Goal: Information Seeking & Learning: Learn about a topic

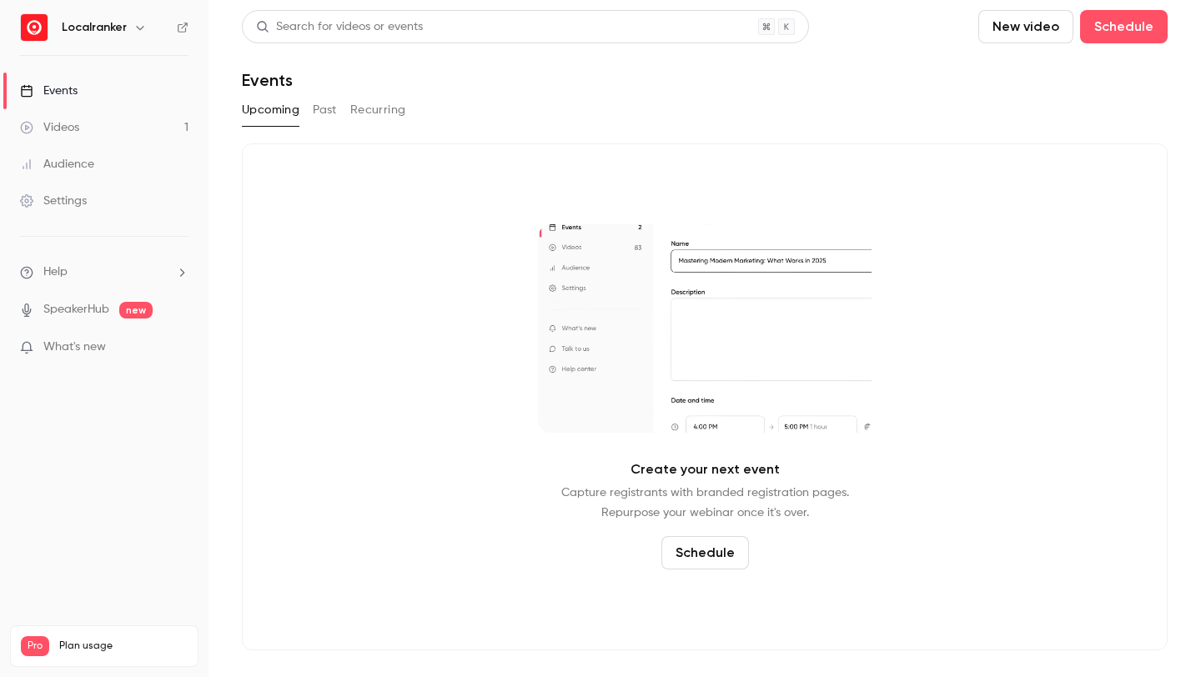
click at [362, 116] on button "Recurring" at bounding box center [378, 110] width 56 height 27
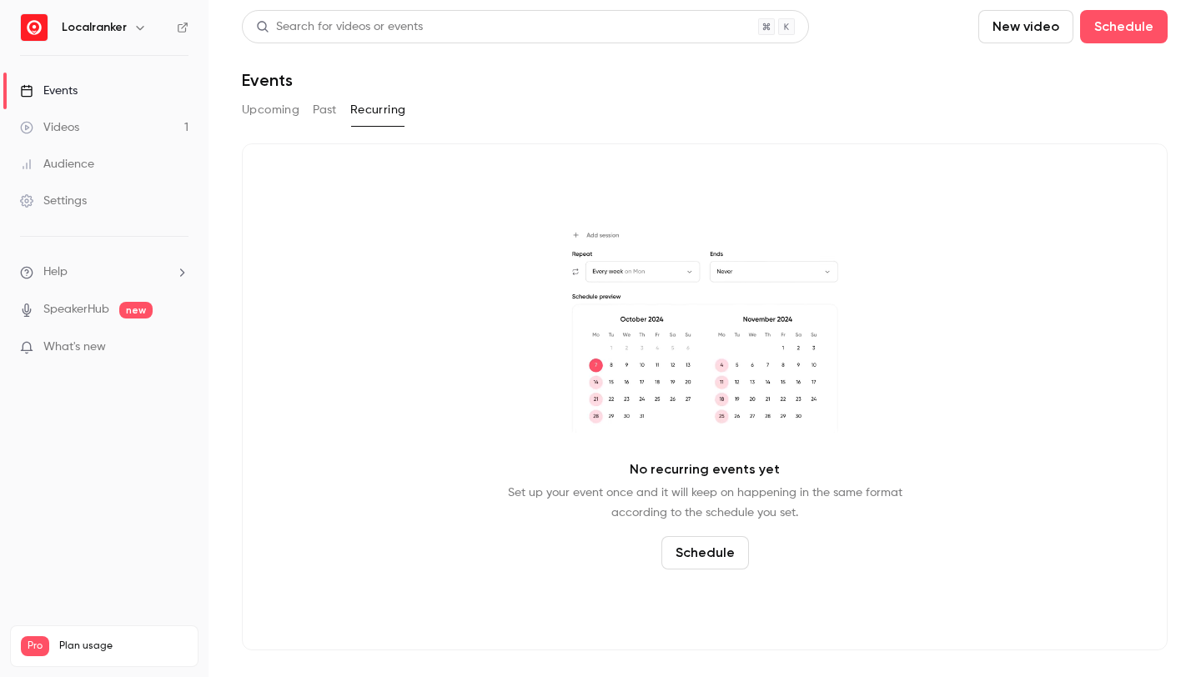
click at [318, 113] on button "Past" at bounding box center [325, 110] width 24 height 27
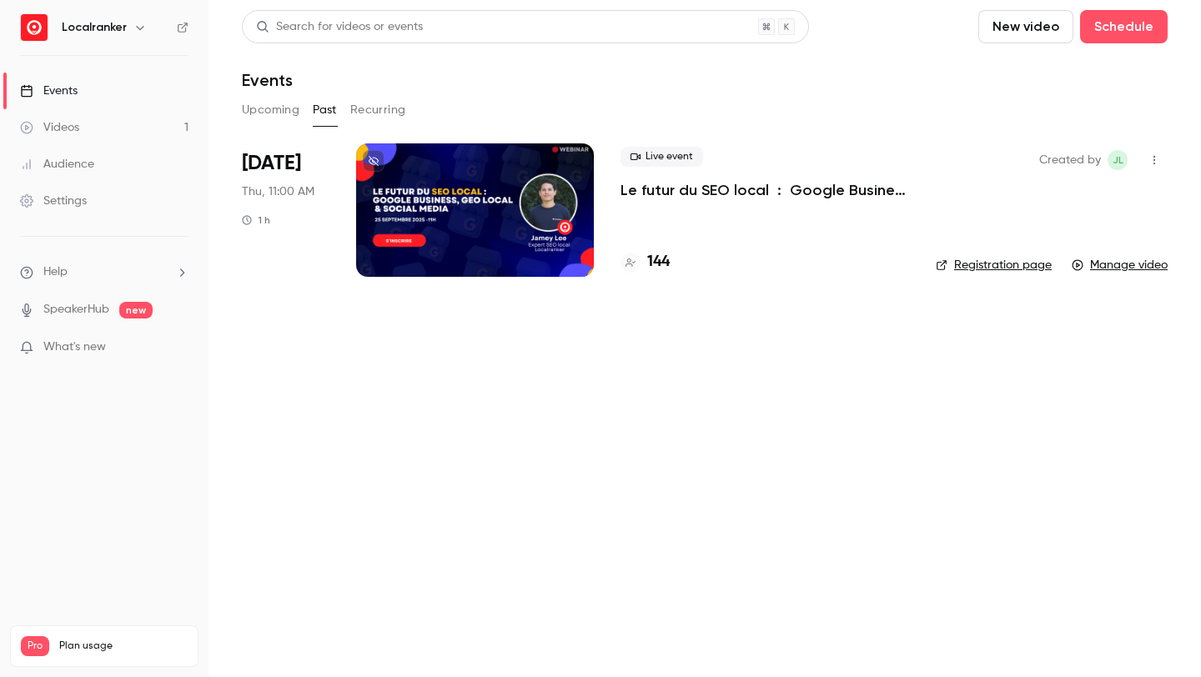
click at [667, 266] on h4 "144" at bounding box center [658, 262] width 23 height 23
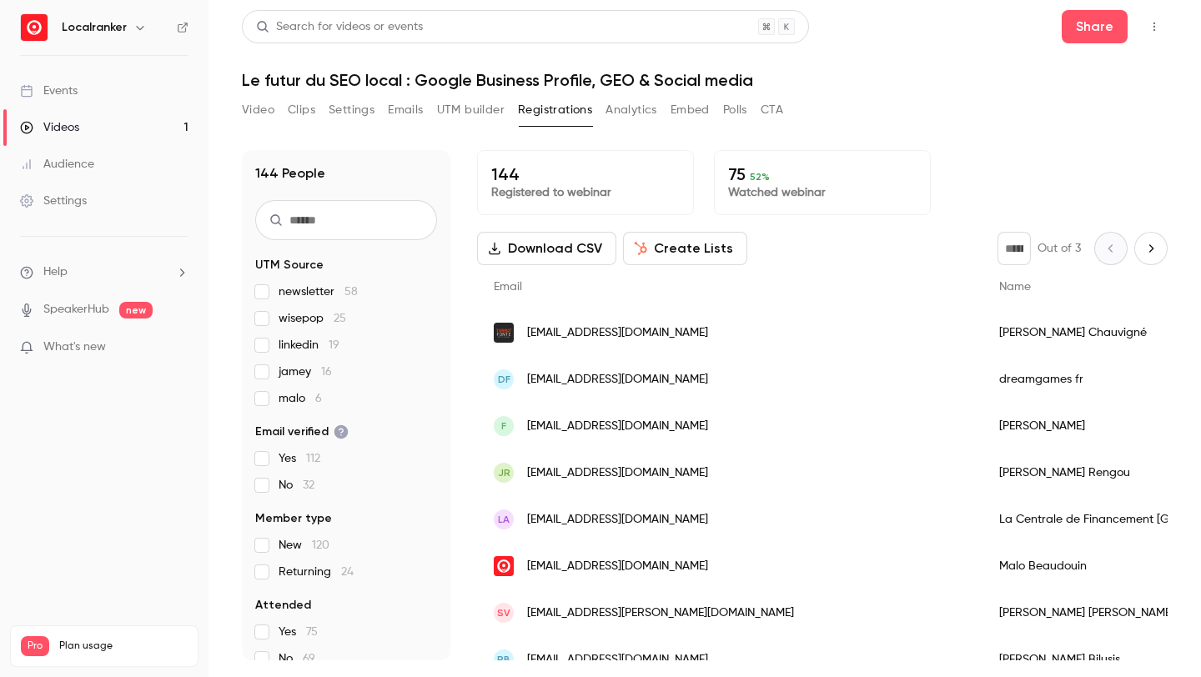
click at [351, 232] on input "text" at bounding box center [346, 220] width 182 height 40
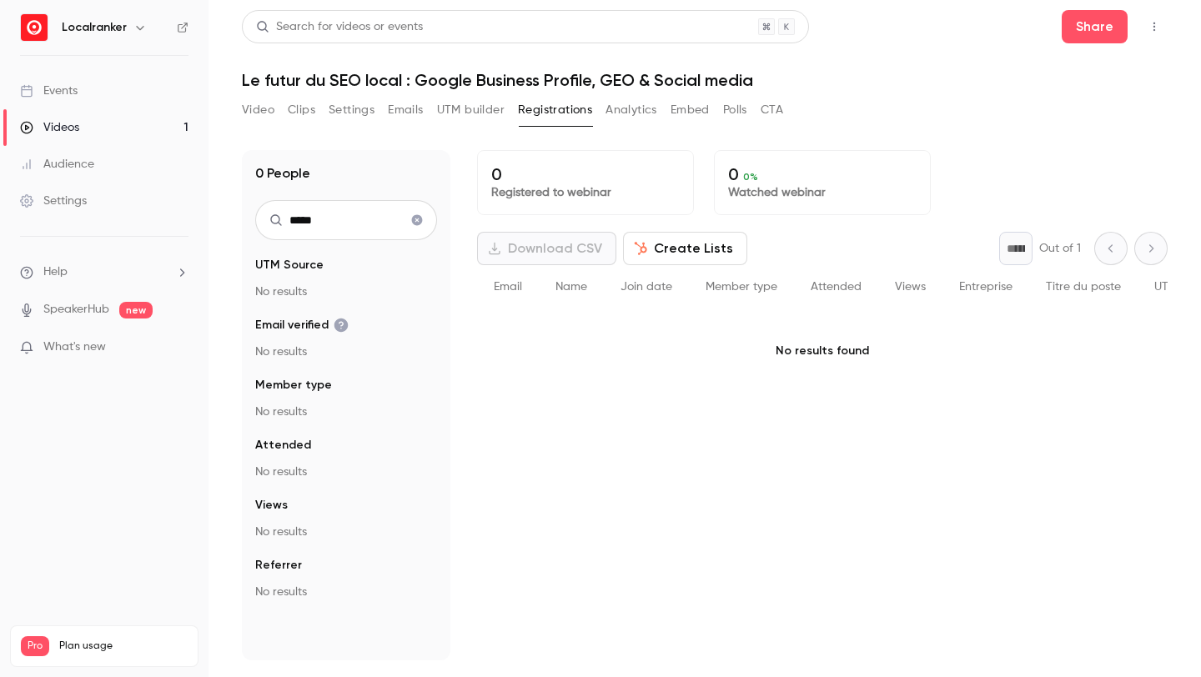
type input "*****"
click at [423, 222] on icon "Clear search" at bounding box center [416, 220] width 13 height 12
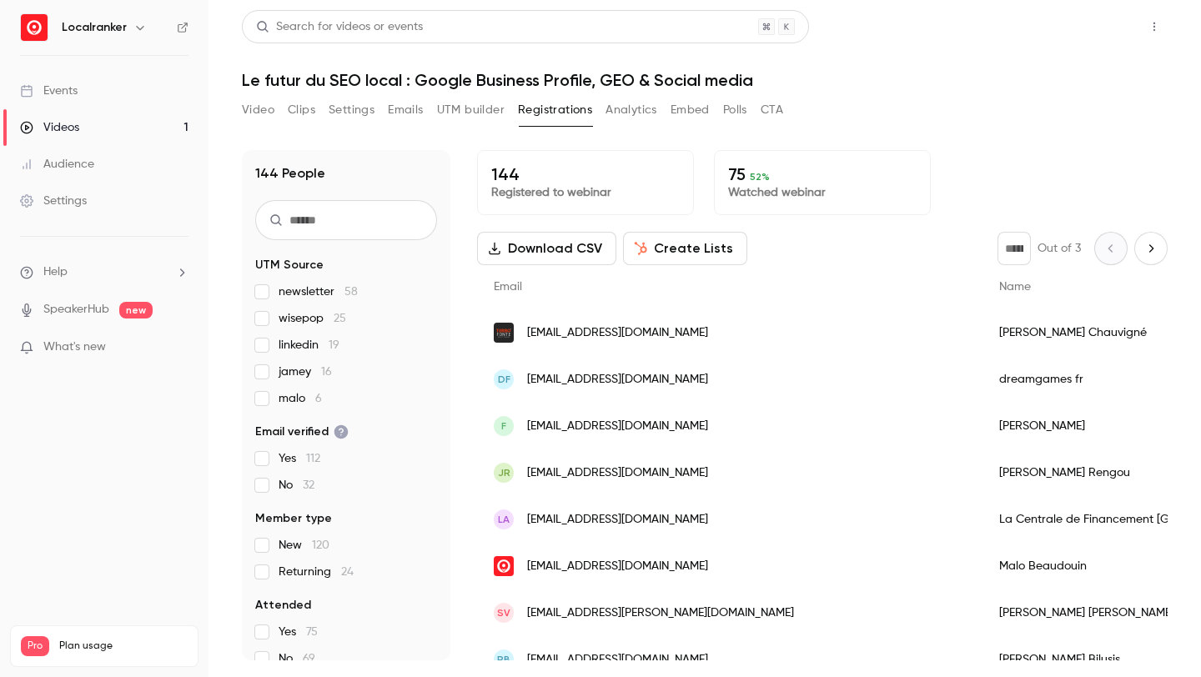
click at [1074, 18] on button "Share" at bounding box center [1095, 26] width 66 height 33
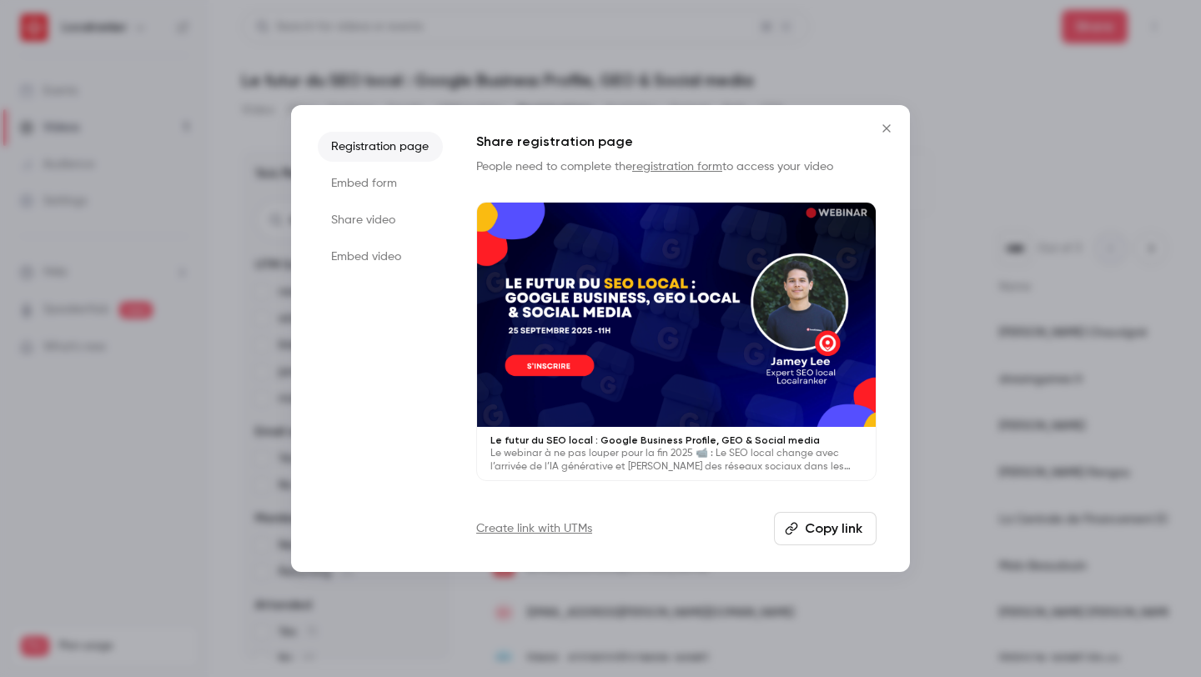
click at [818, 528] on button "Copy link" at bounding box center [825, 528] width 103 height 33
click at [385, 213] on li "Share video" at bounding box center [380, 220] width 125 height 30
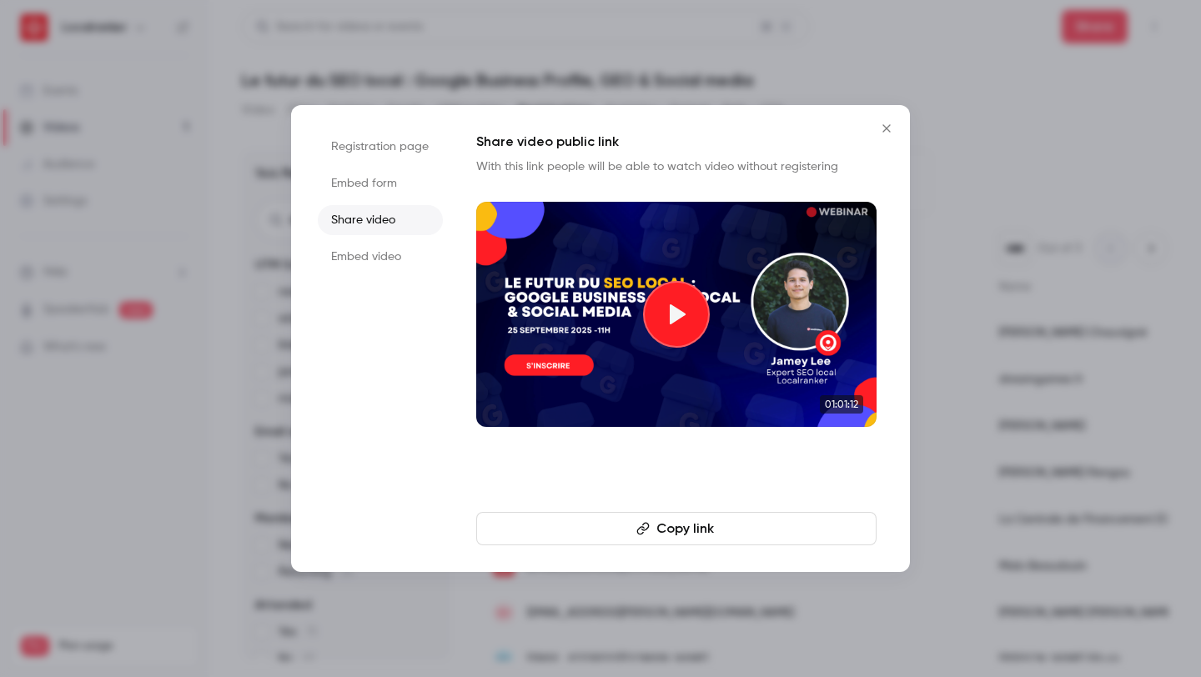
click at [722, 524] on button "Copy link" at bounding box center [676, 528] width 400 height 33
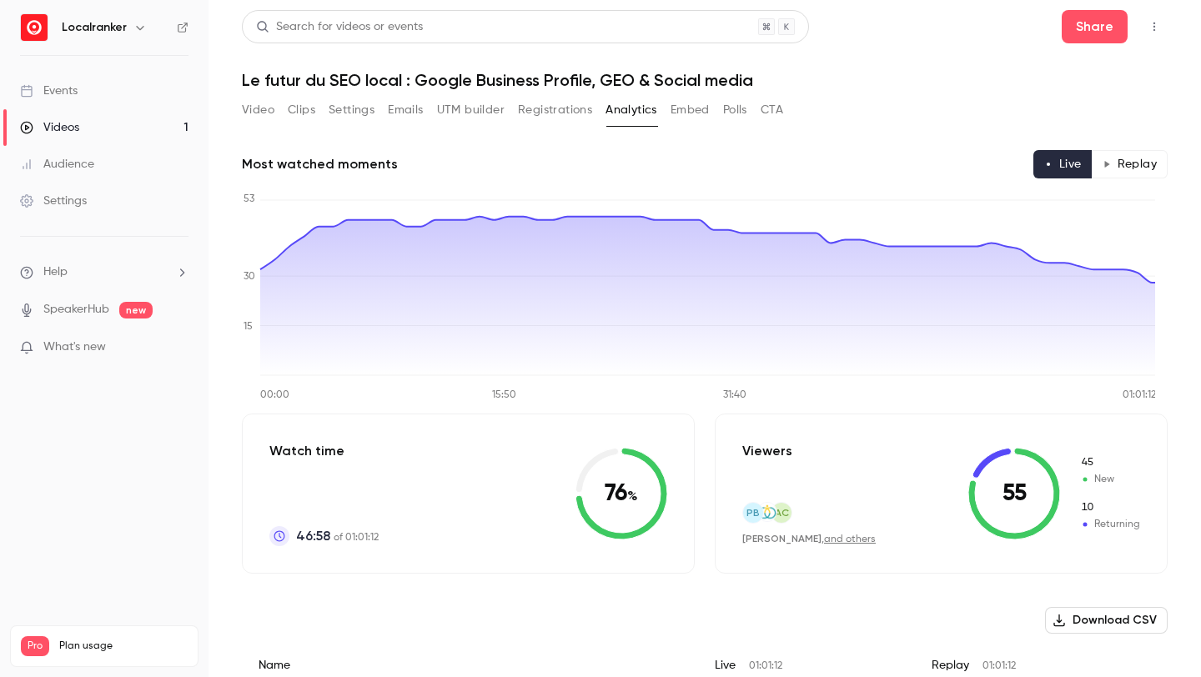
scroll to position [5718, 0]
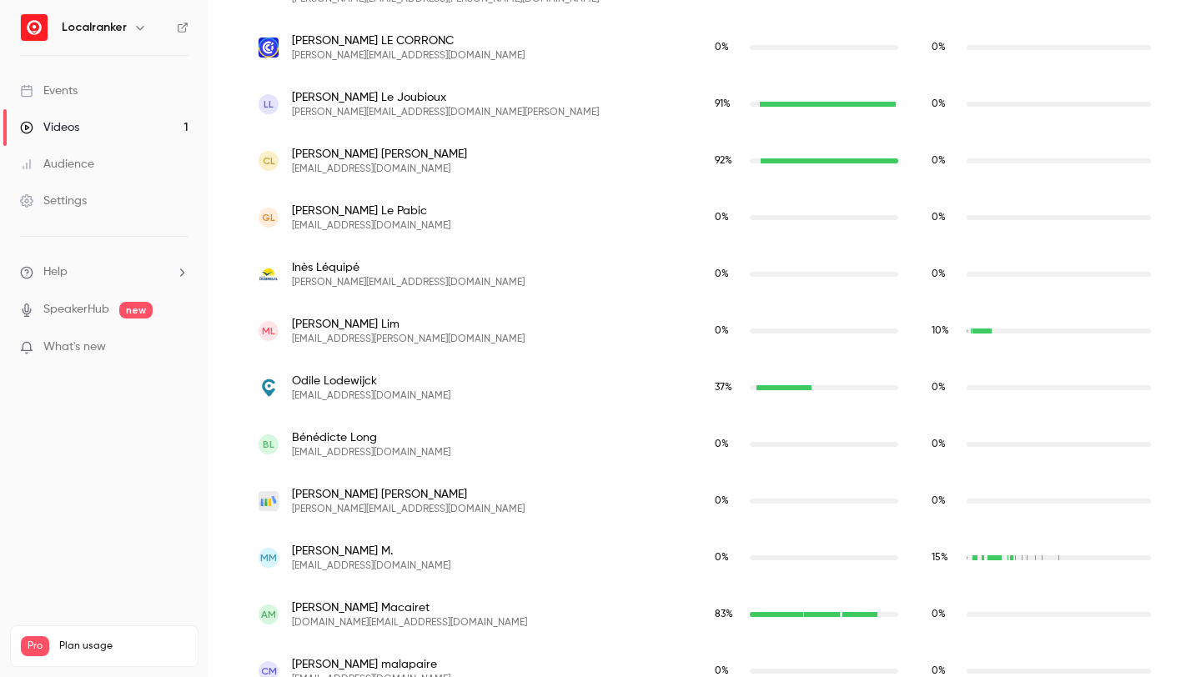
click at [101, 131] on link "Videos 1" at bounding box center [104, 127] width 209 height 37
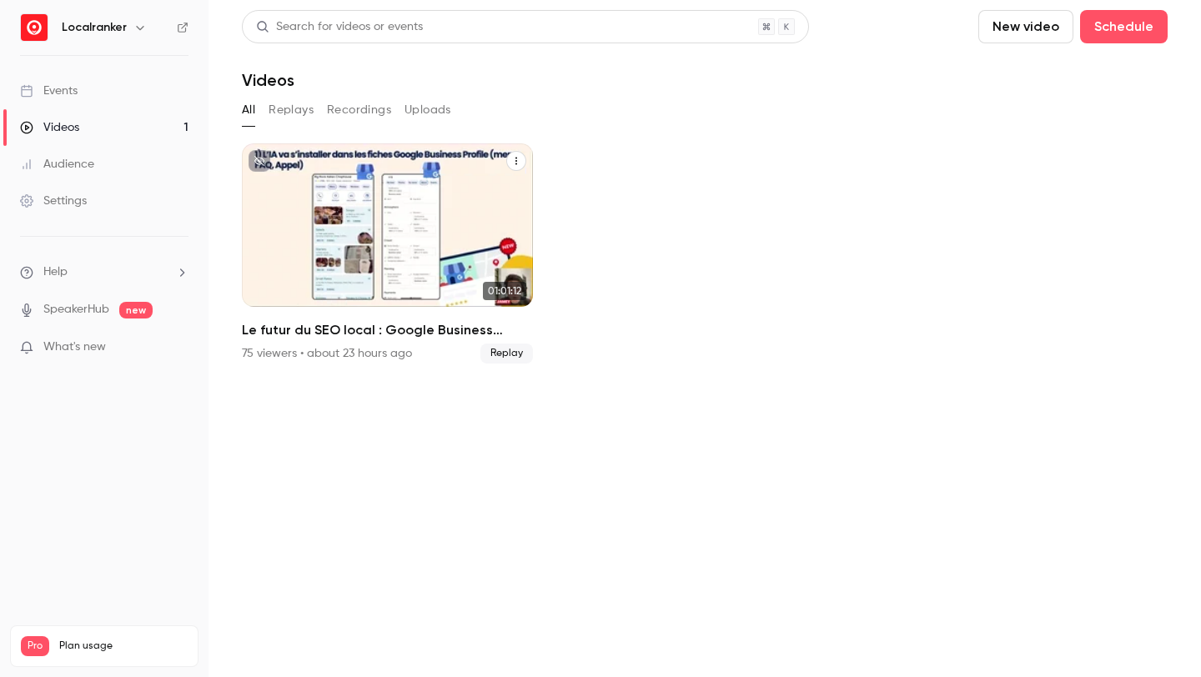
click at [514, 158] on icon "Le futur du SEO local : Google Business Profile, GEO & Social media" at bounding box center [516, 161] width 10 height 10
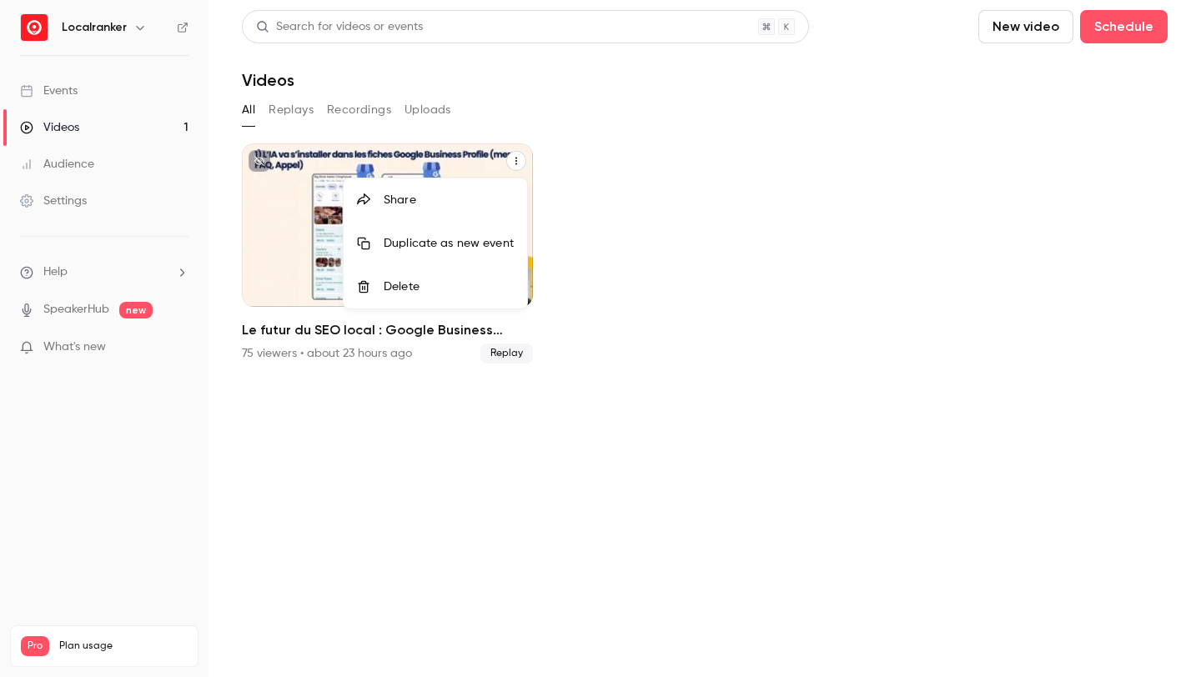
click at [283, 245] on div at bounding box center [600, 338] width 1201 height 677
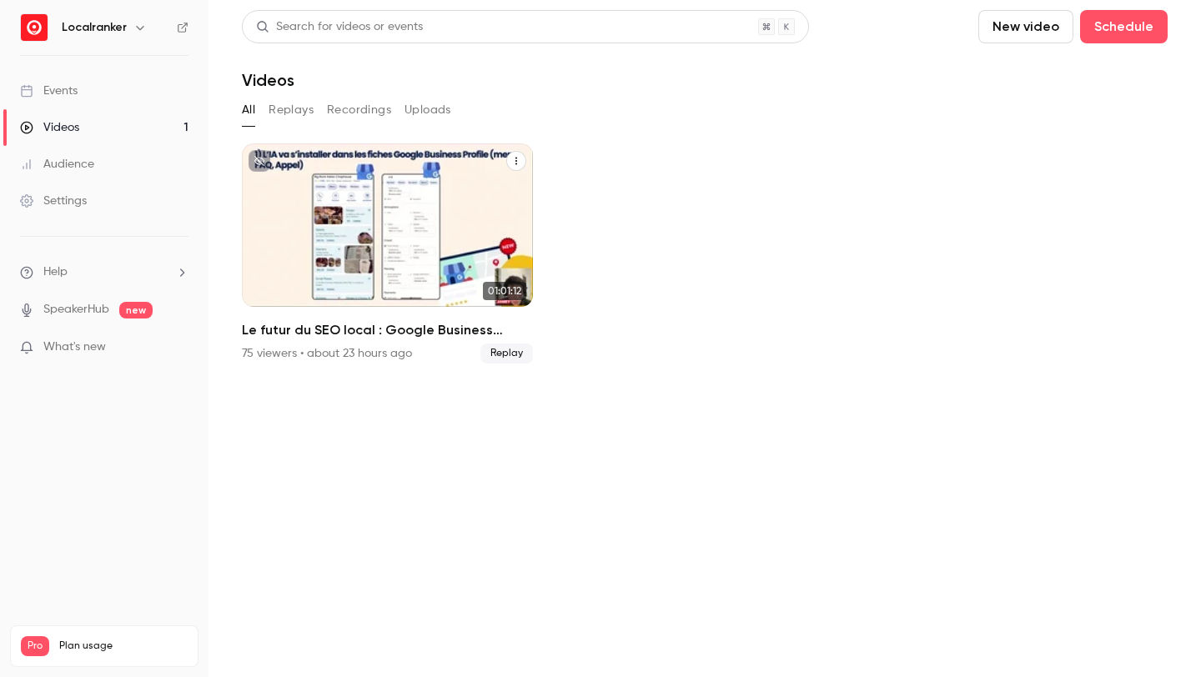
click at [283, 245] on div "Le futur du SEO local : Google Business Profile, GEO & Social media" at bounding box center [387, 225] width 291 height 164
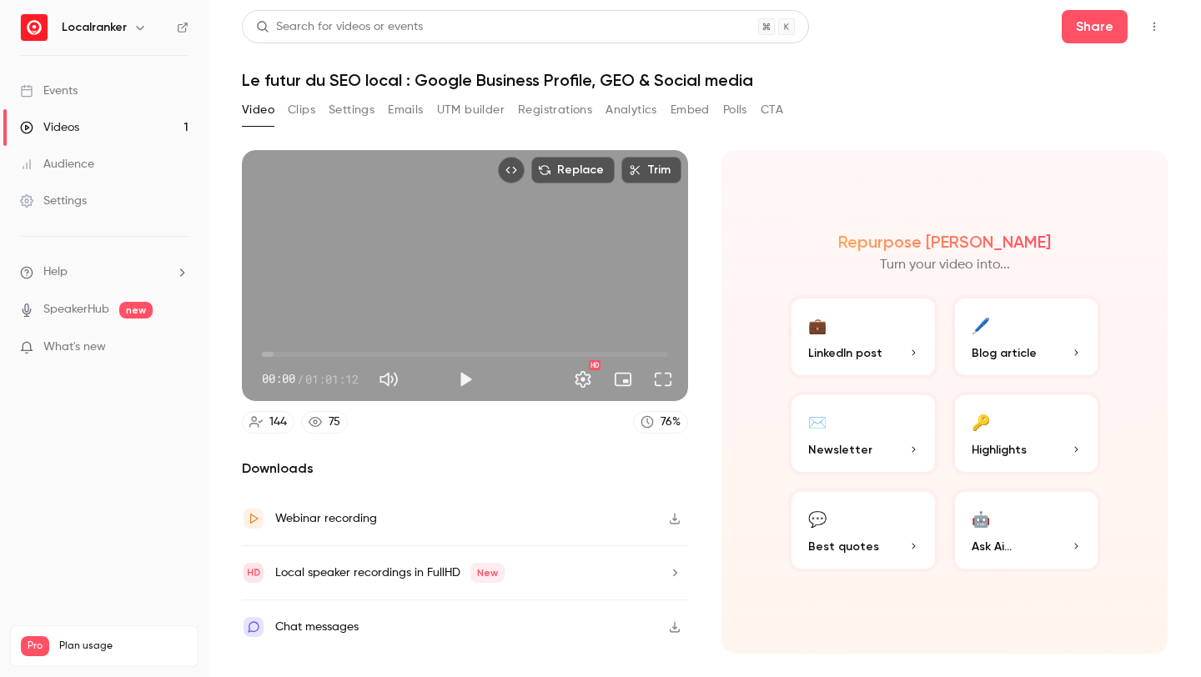
click at [1149, 26] on icon "Top Bar Actions" at bounding box center [1154, 27] width 13 height 12
click at [1098, 27] on div at bounding box center [600, 338] width 1201 height 677
click at [1098, 27] on button "Share" at bounding box center [1095, 26] width 66 height 33
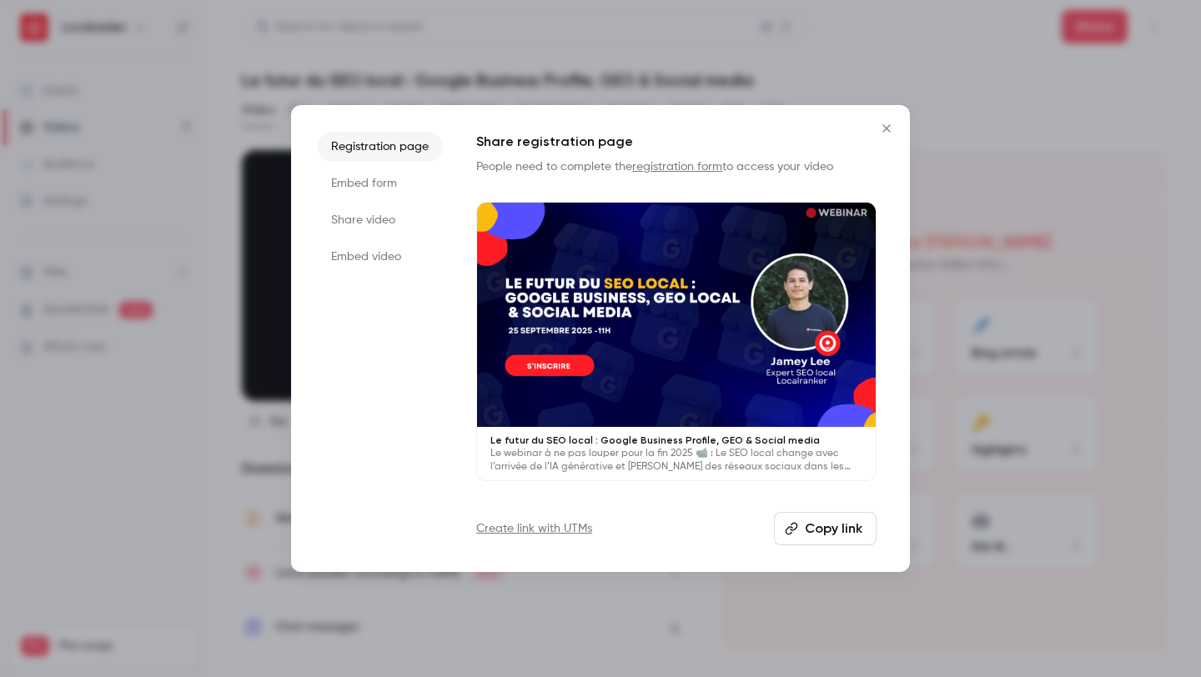
click at [380, 209] on li "Share video" at bounding box center [380, 220] width 125 height 30
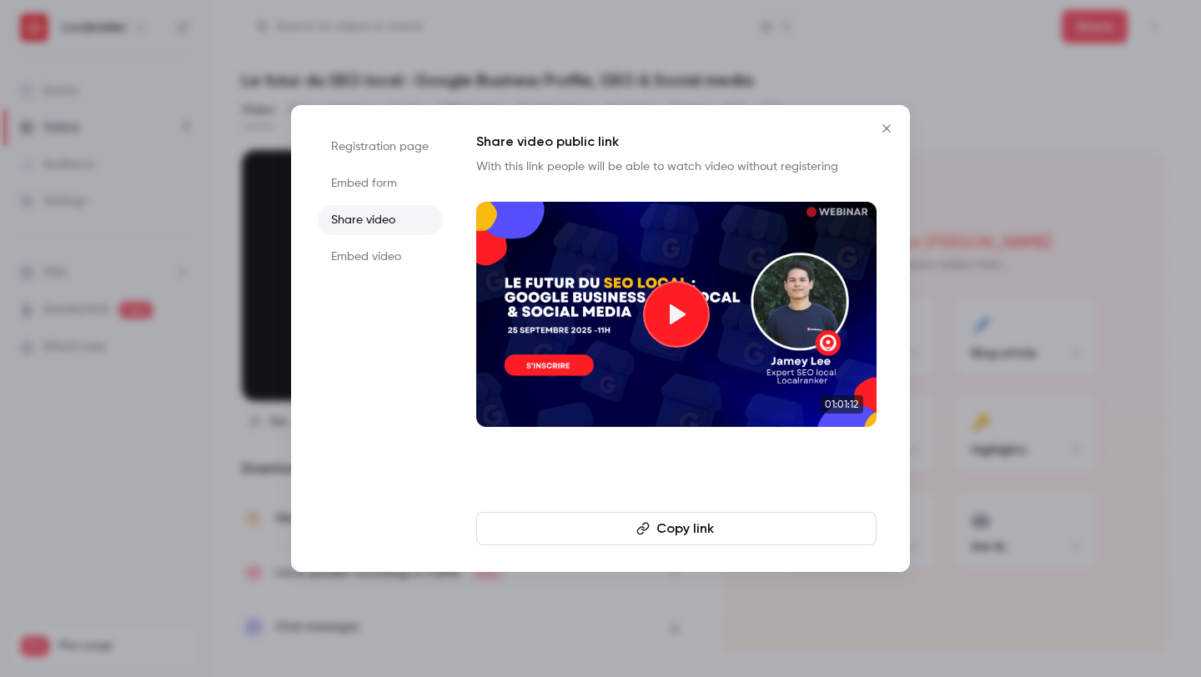
click at [886, 126] on icon "Close" at bounding box center [887, 128] width 20 height 13
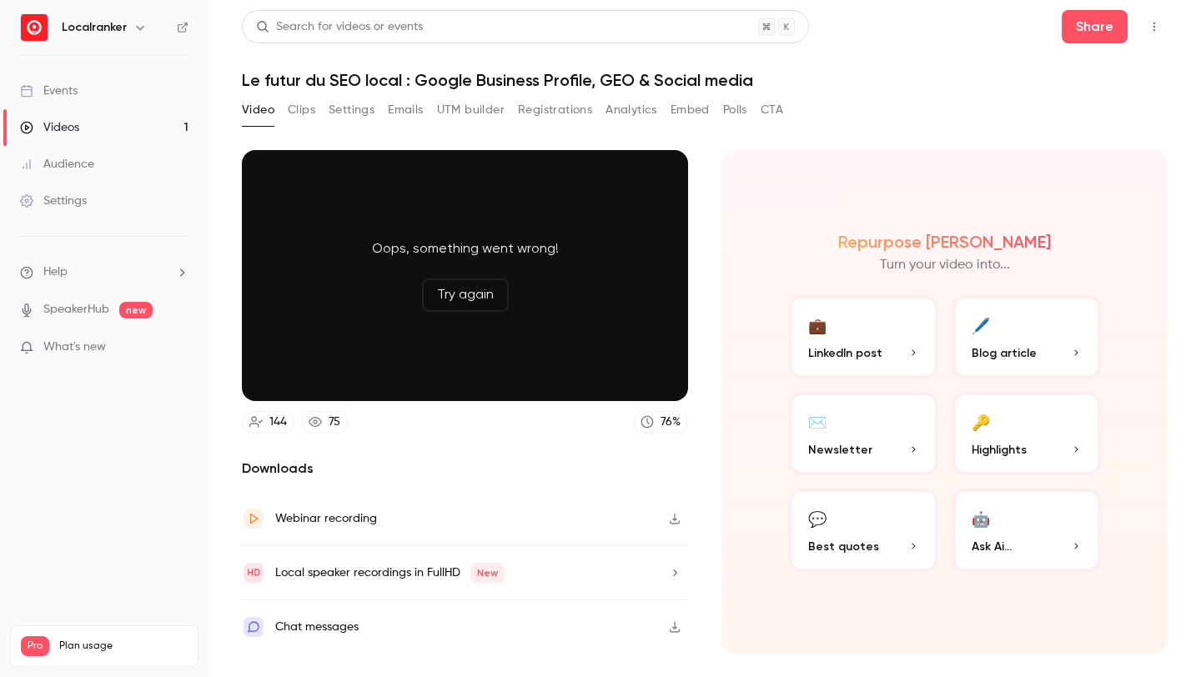
click at [305, 112] on button "Clips" at bounding box center [302, 110] width 28 height 27
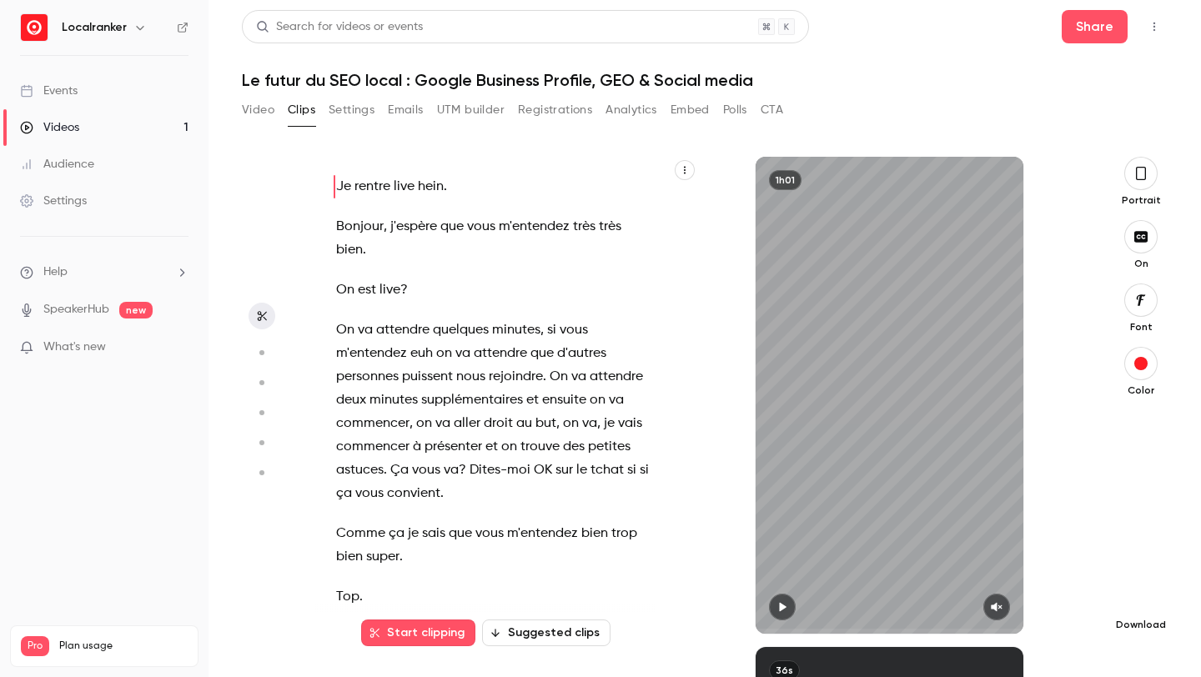
click at [1147, 602] on icon "button" at bounding box center [1141, 598] width 20 height 13
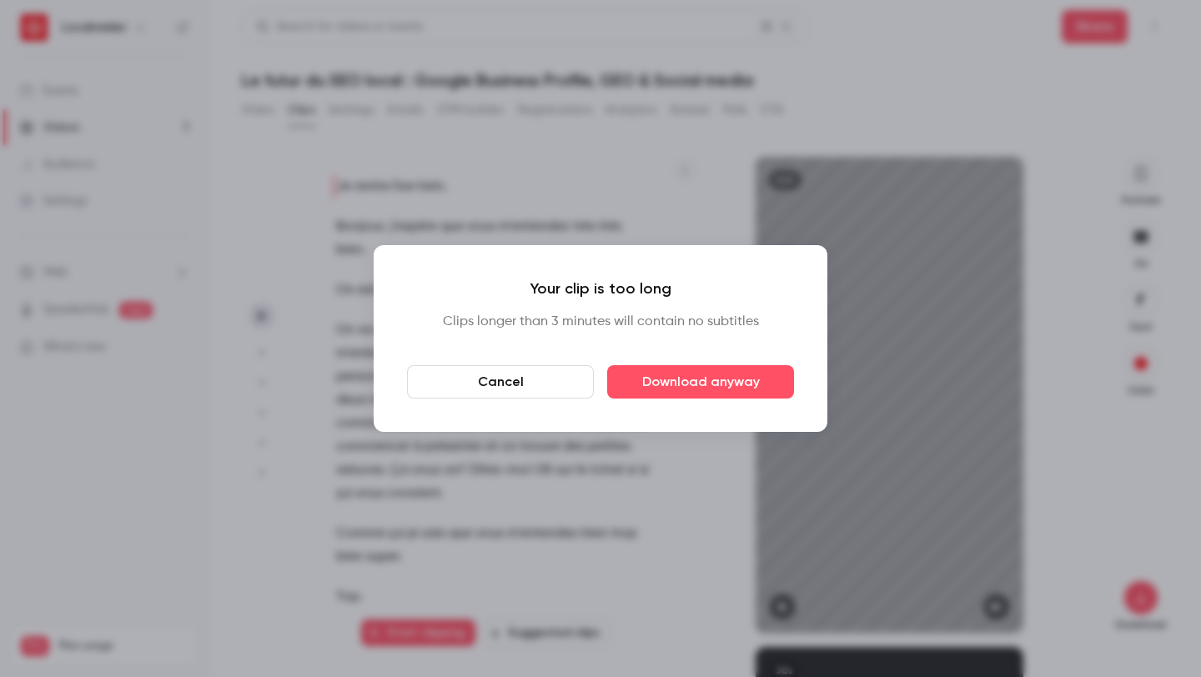
click at [563, 390] on button "Cancel" at bounding box center [500, 381] width 187 height 33
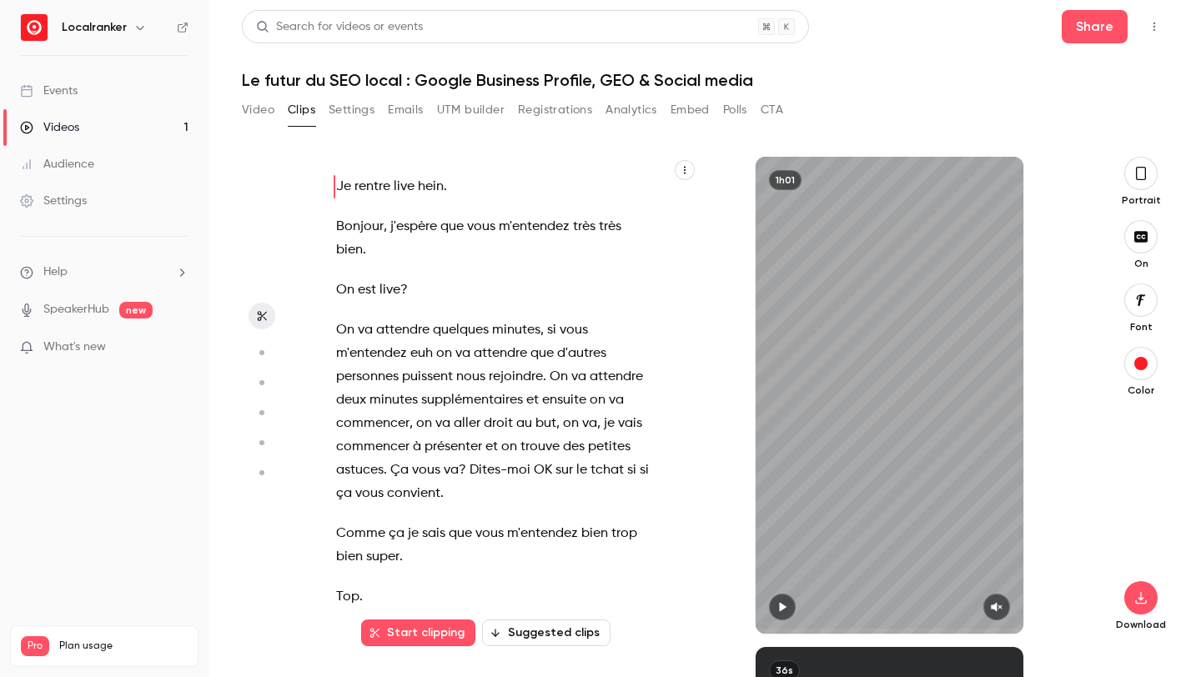
click at [254, 108] on button "Video" at bounding box center [258, 110] width 33 height 27
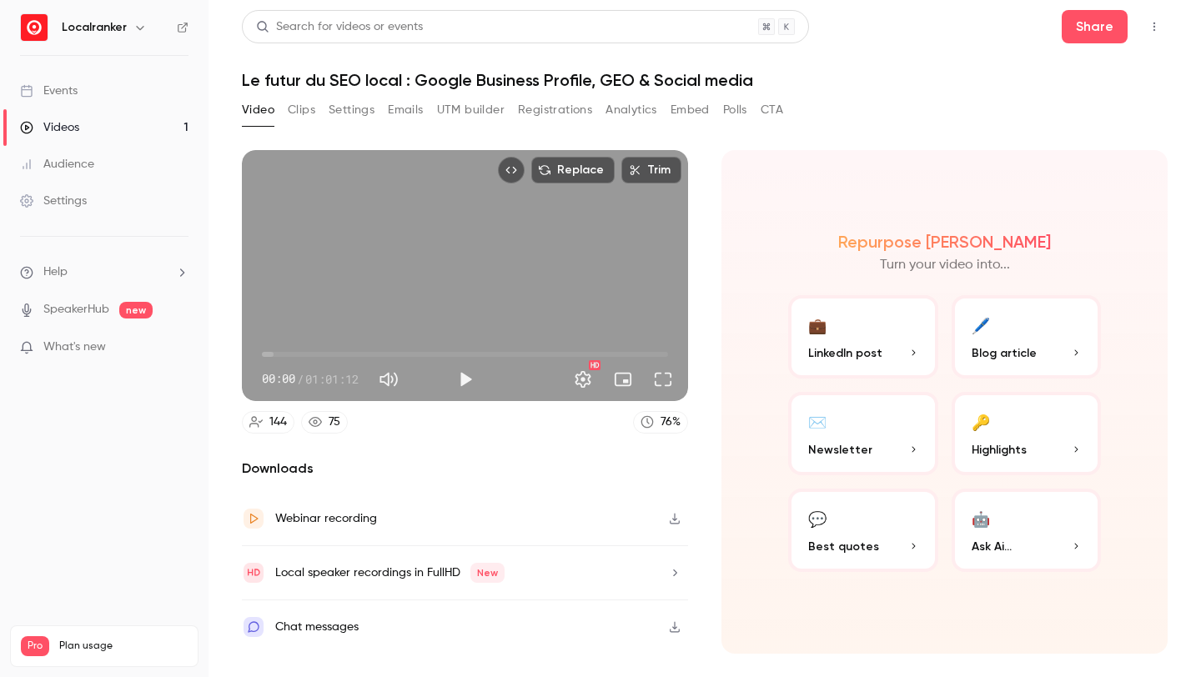
click at [1146, 23] on button "Top Bar Actions" at bounding box center [1154, 26] width 27 height 27
click at [740, 108] on div at bounding box center [600, 338] width 1201 height 677
click at [740, 108] on button "Polls" at bounding box center [735, 110] width 24 height 27
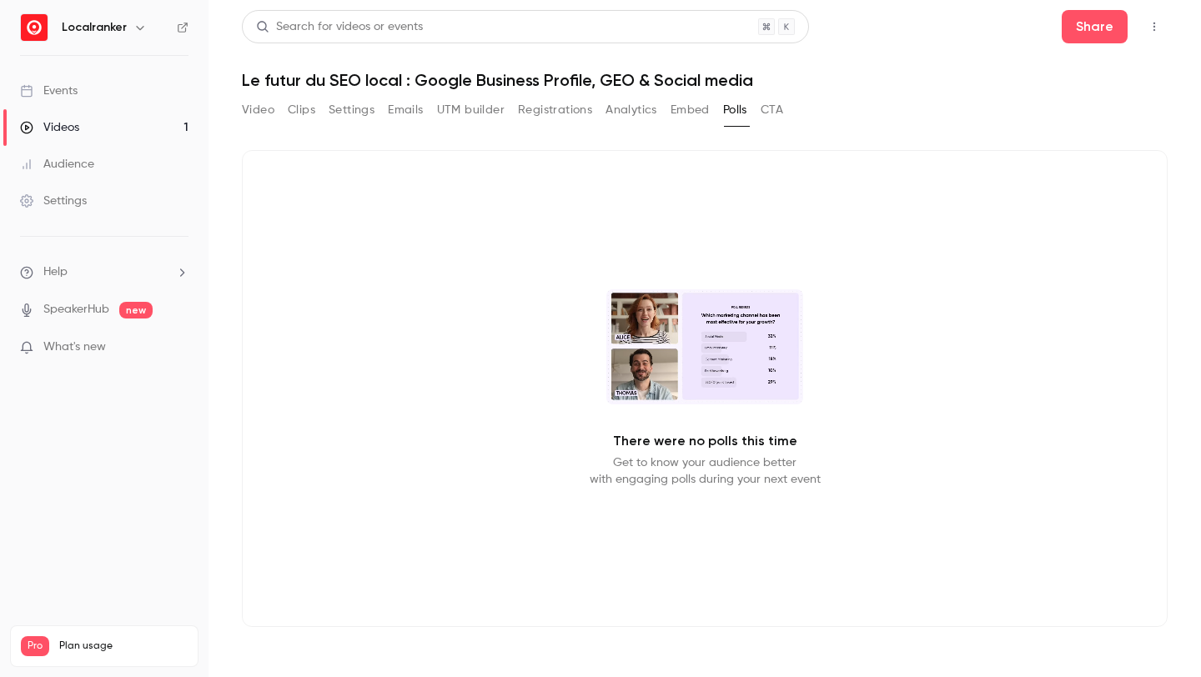
click at [571, 114] on button "Registrations" at bounding box center [555, 110] width 74 height 27
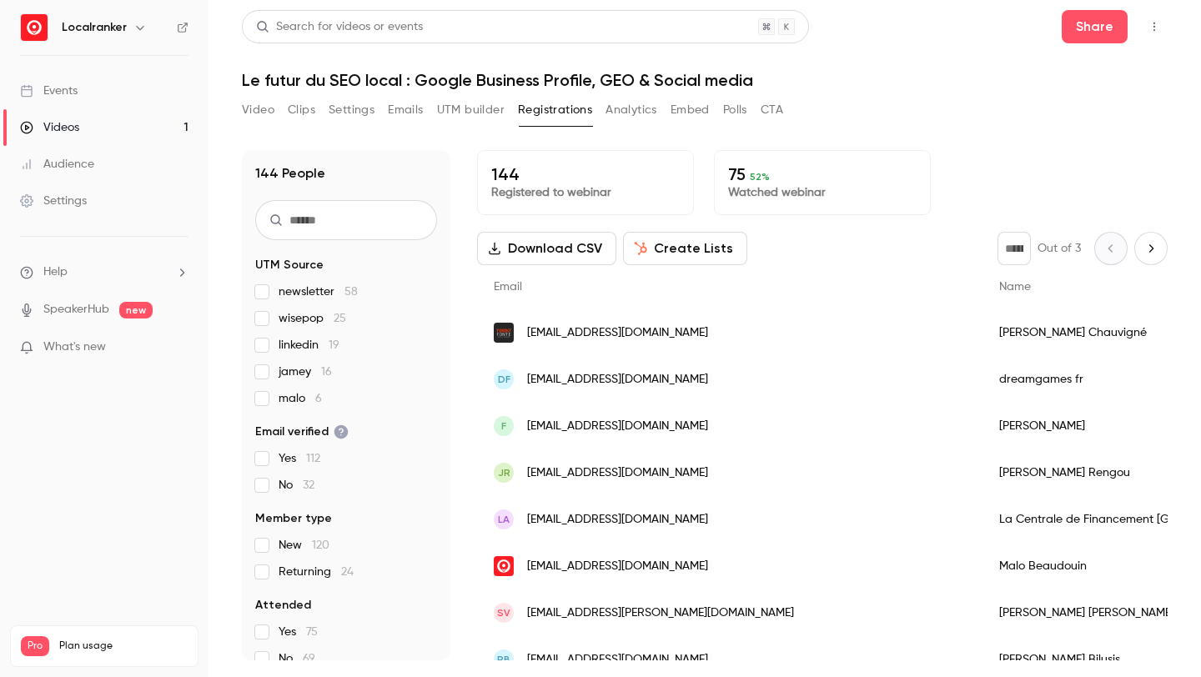
click at [253, 111] on button "Video" at bounding box center [258, 110] width 33 height 27
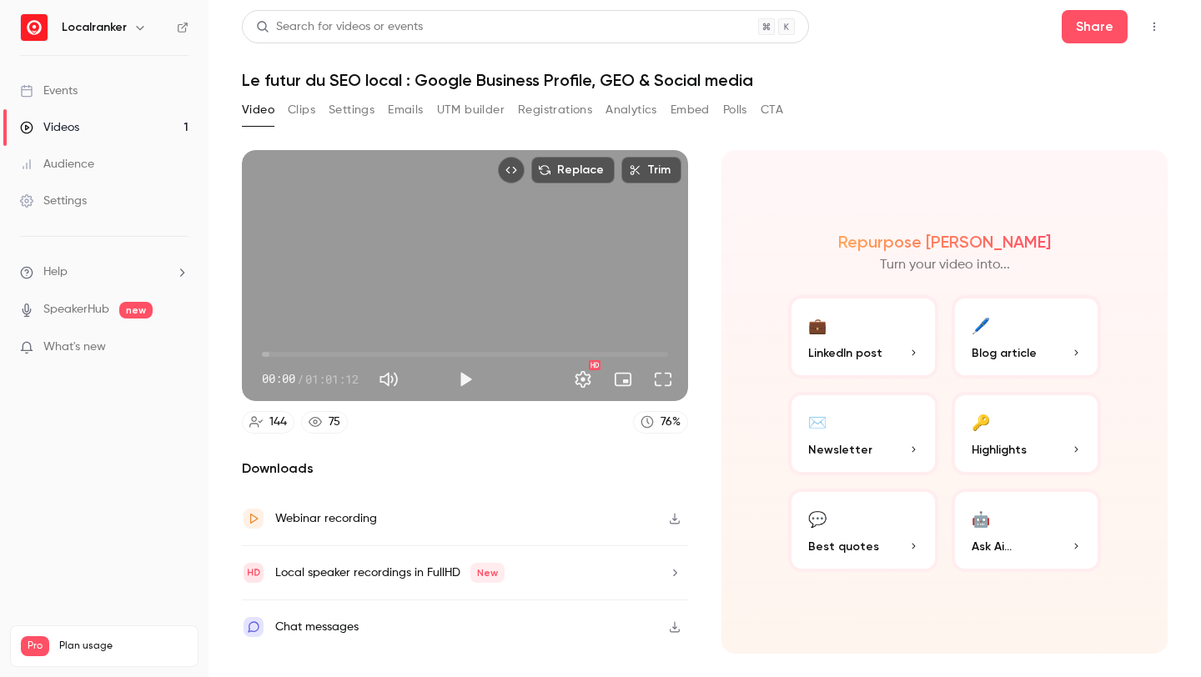
click at [253, 111] on button "Video" at bounding box center [258, 110] width 33 height 27
click at [1104, 29] on button "Share" at bounding box center [1095, 26] width 66 height 33
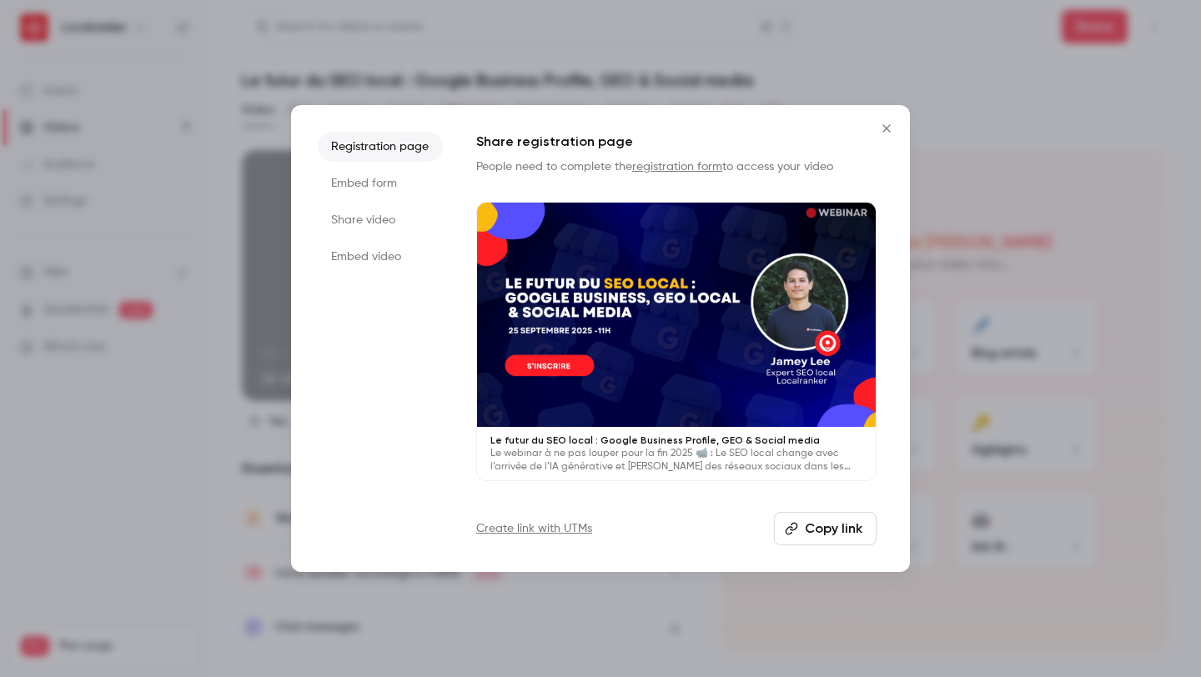
click at [394, 207] on li "Share video" at bounding box center [380, 220] width 125 height 30
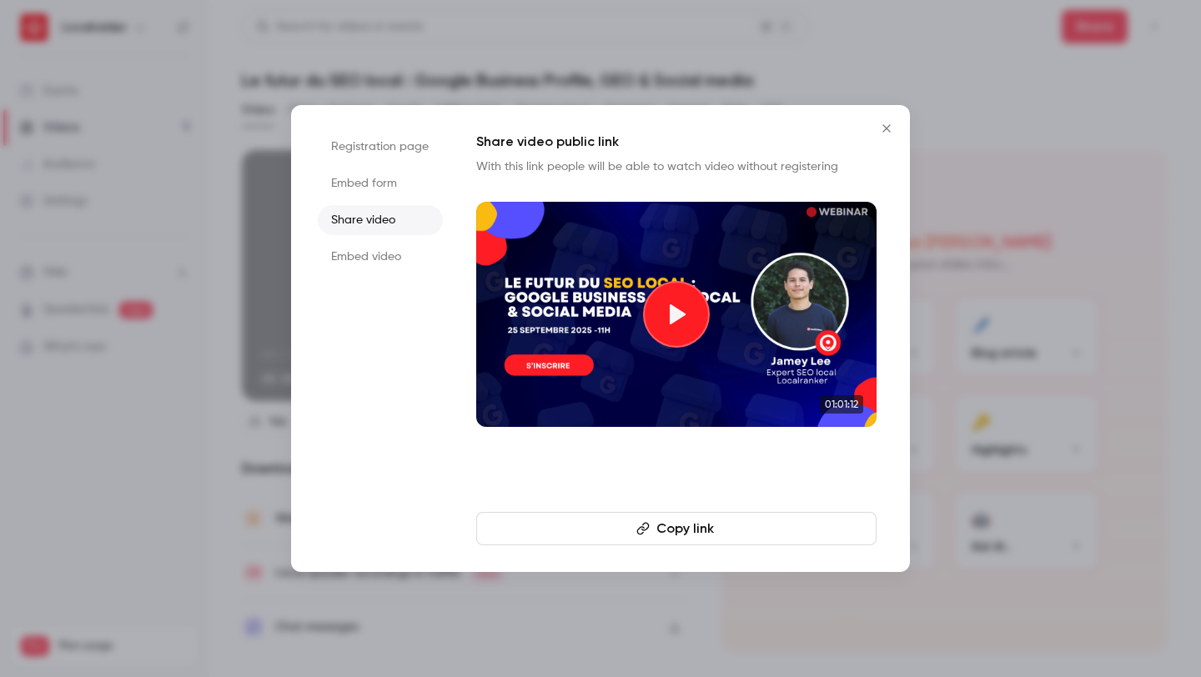
click at [392, 186] on li "Embed form" at bounding box center [380, 184] width 125 height 30
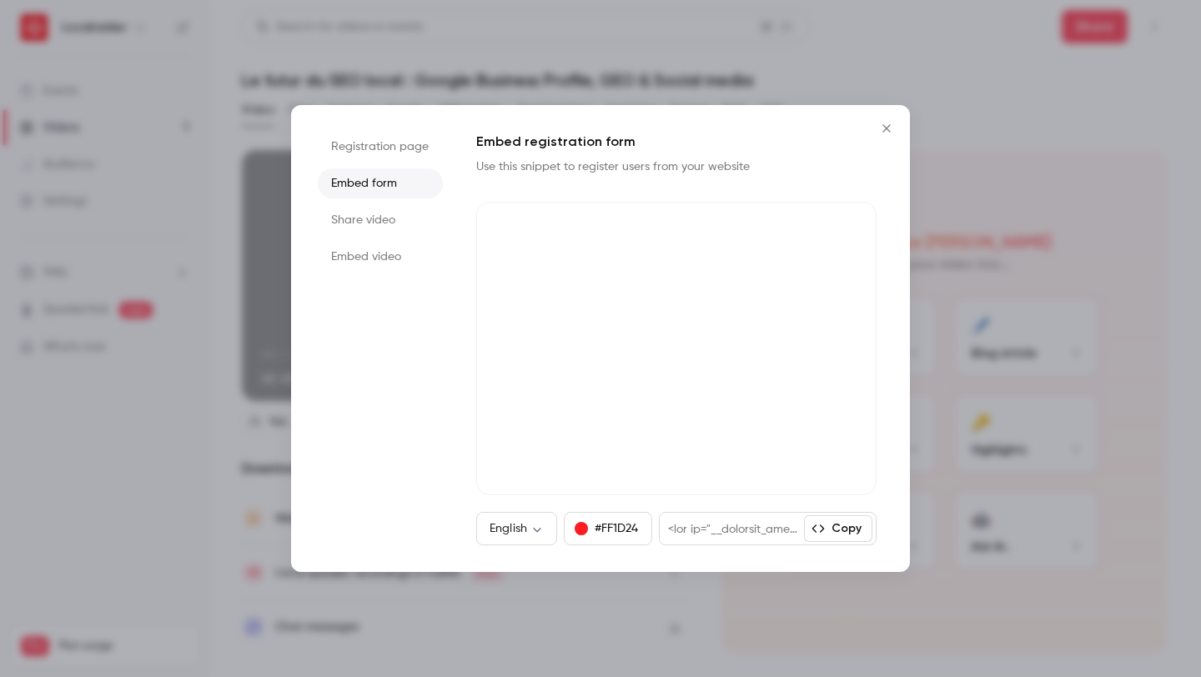
click at [400, 138] on li "Registration page" at bounding box center [380, 147] width 125 height 30
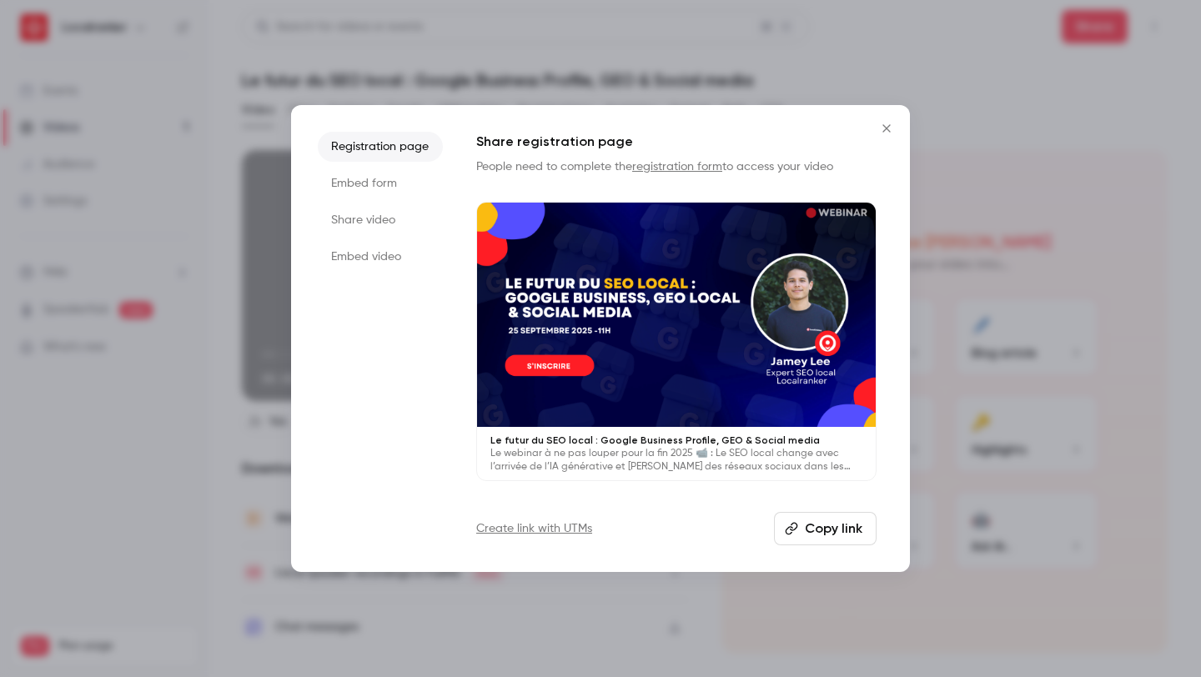
click at [405, 178] on li "Embed form" at bounding box center [380, 184] width 125 height 30
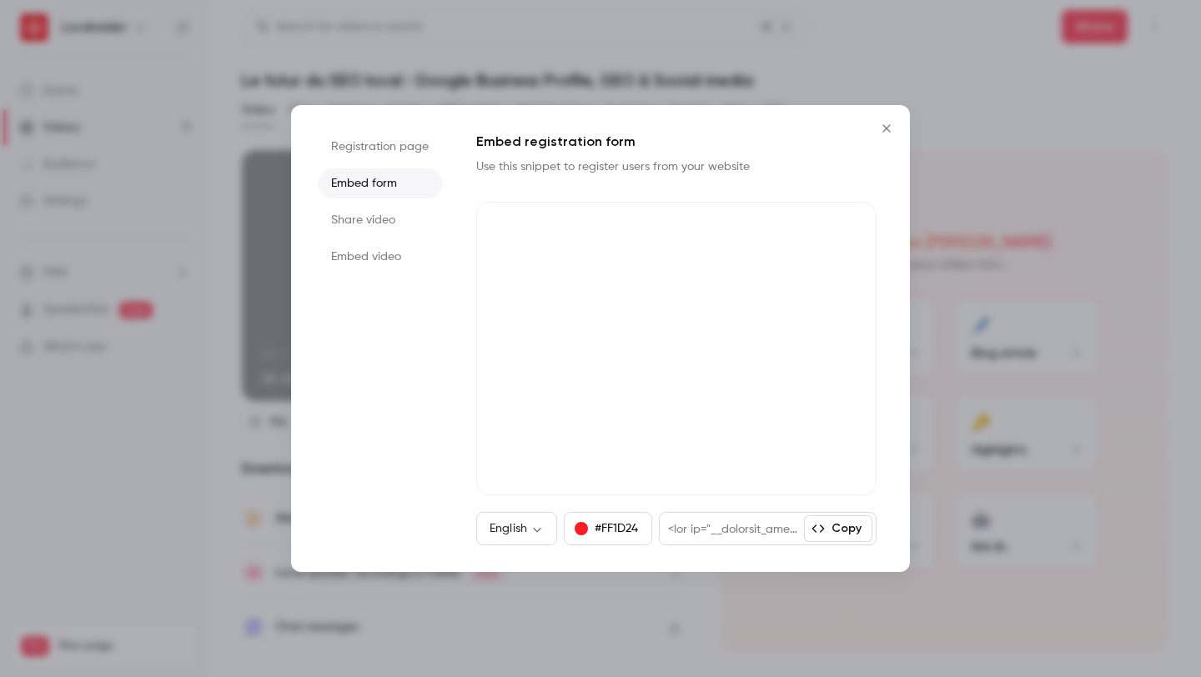
click at [887, 135] on button "Close" at bounding box center [886, 128] width 33 height 33
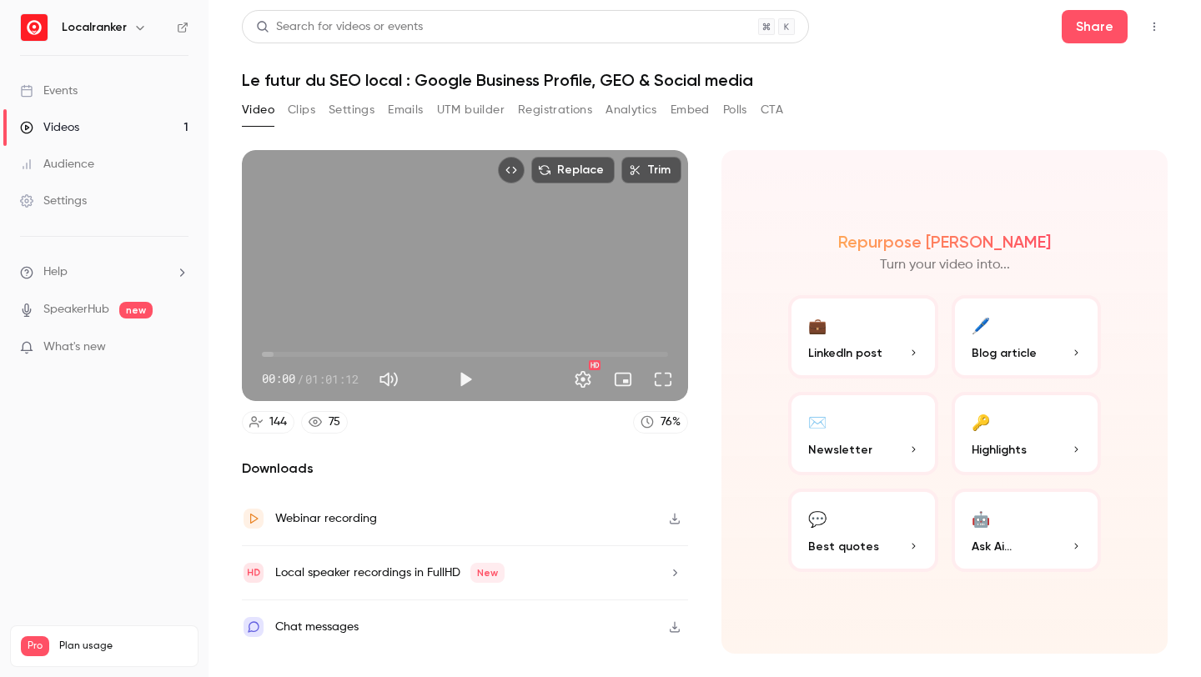
click at [662, 574] on button "button" at bounding box center [675, 573] width 27 height 27
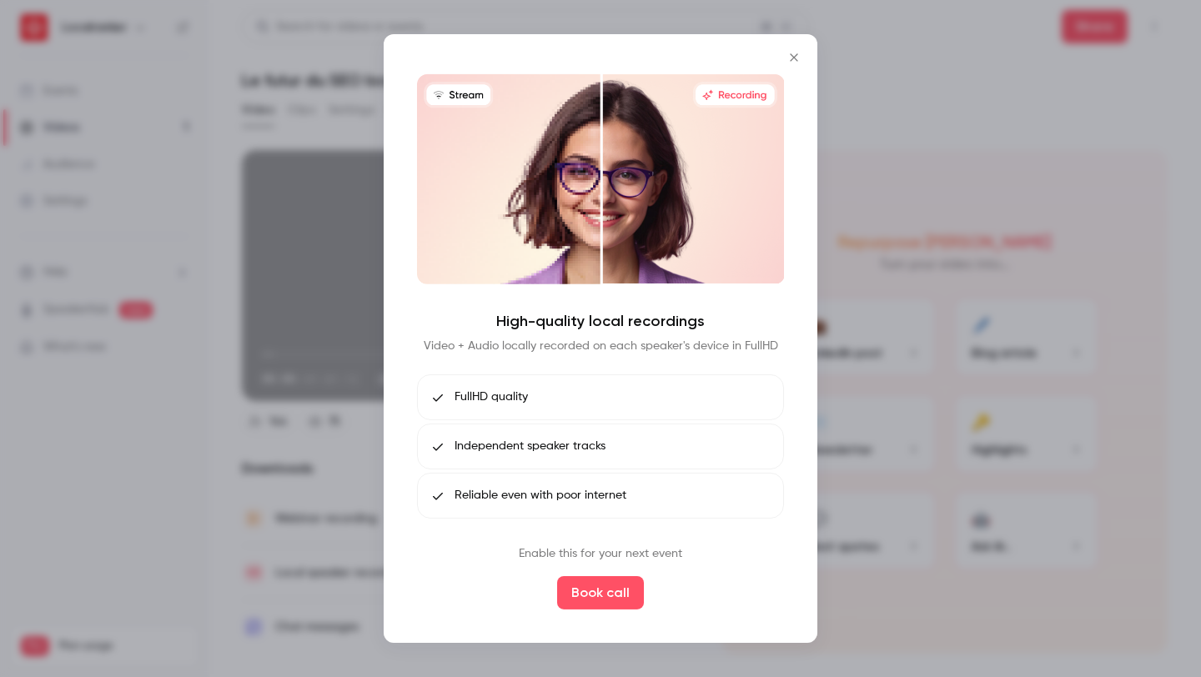
click at [864, 222] on div at bounding box center [600, 338] width 1201 height 677
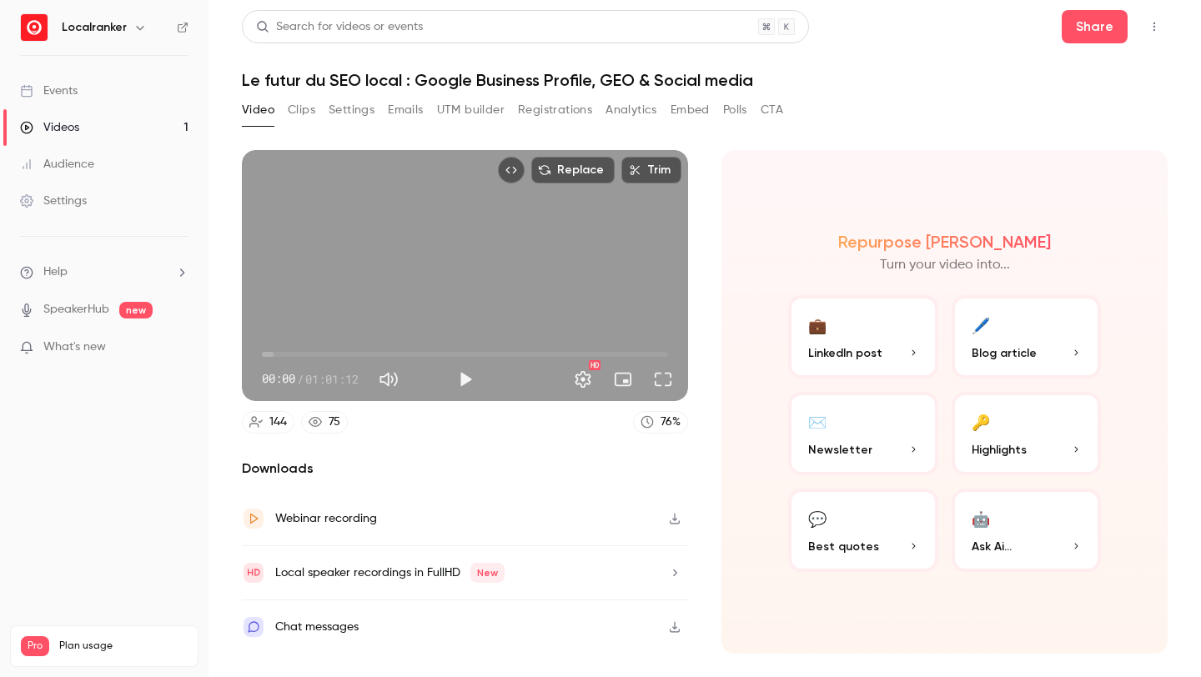
click at [513, 522] on div "Webinar recording" at bounding box center [465, 519] width 446 height 54
click at [289, 104] on button "Clips" at bounding box center [302, 110] width 28 height 27
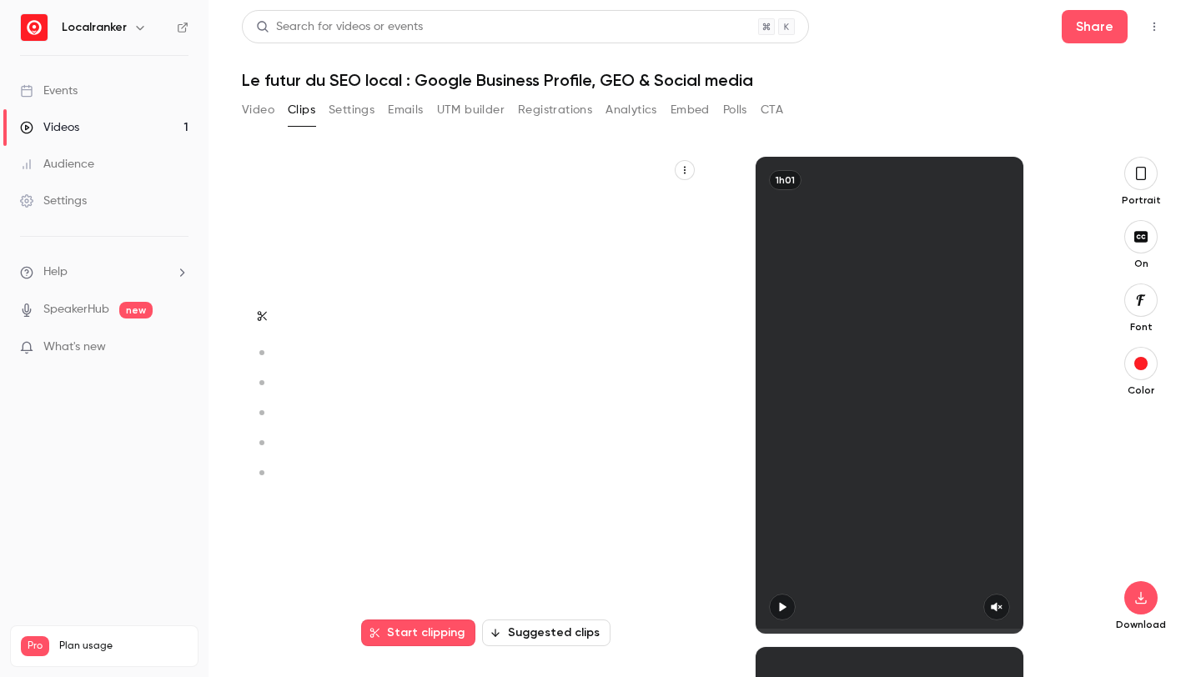
click at [259, 108] on button "Video" at bounding box center [258, 110] width 33 height 27
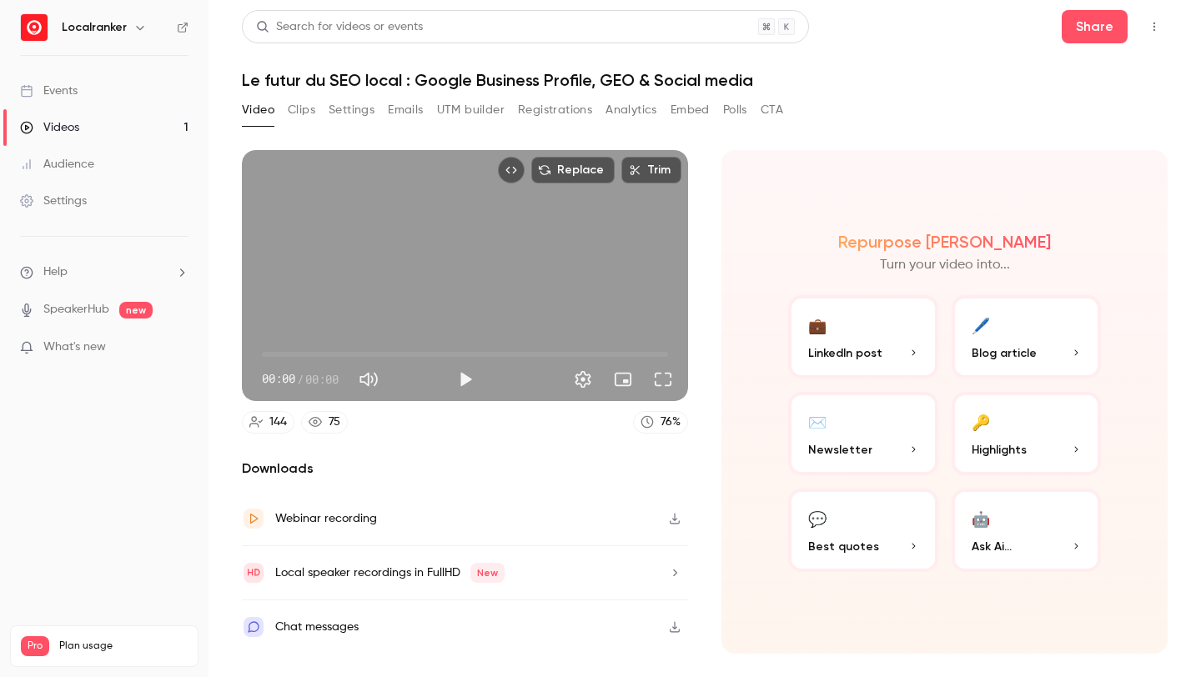
click at [108, 103] on link "Events" at bounding box center [104, 91] width 209 height 37
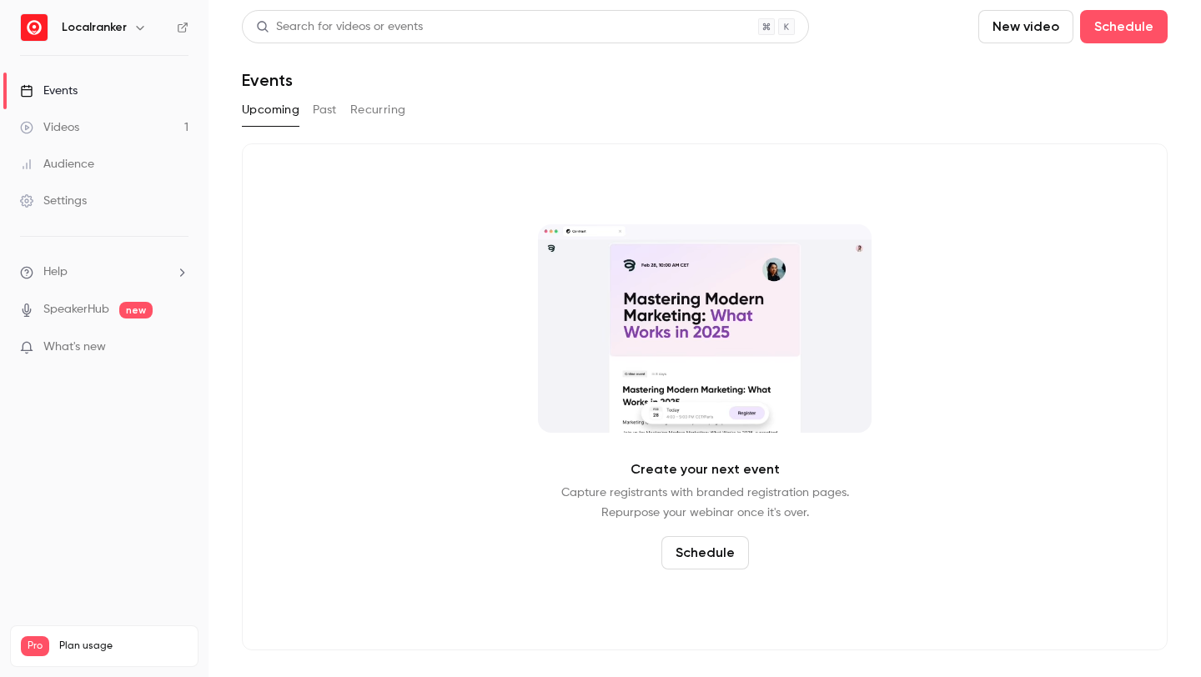
click at [329, 125] on div "Upcoming Past Recurring" at bounding box center [705, 113] width 926 height 33
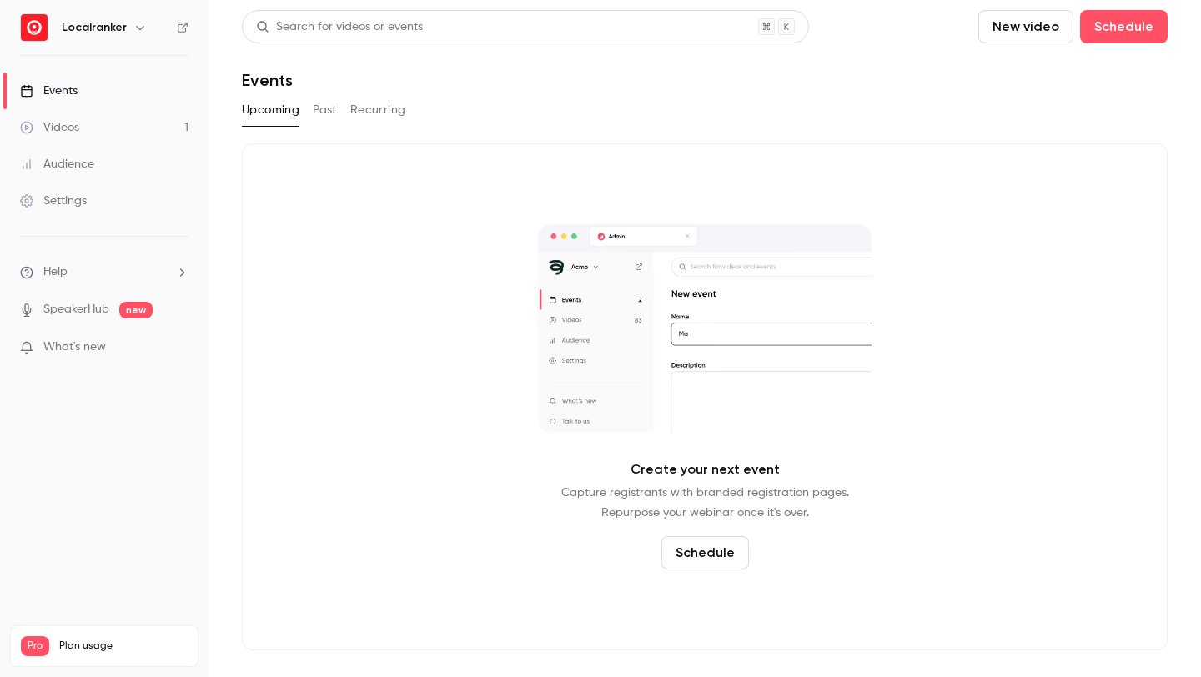
click at [329, 109] on button "Past" at bounding box center [325, 110] width 24 height 27
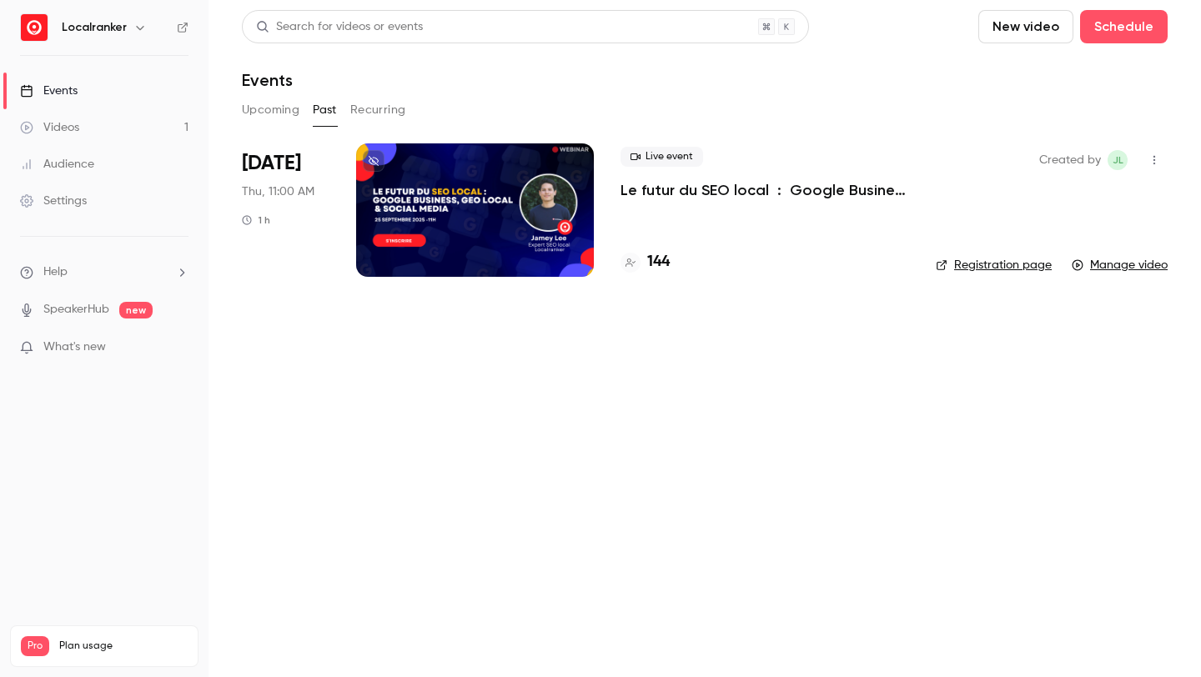
click at [501, 250] on div at bounding box center [475, 209] width 238 height 133
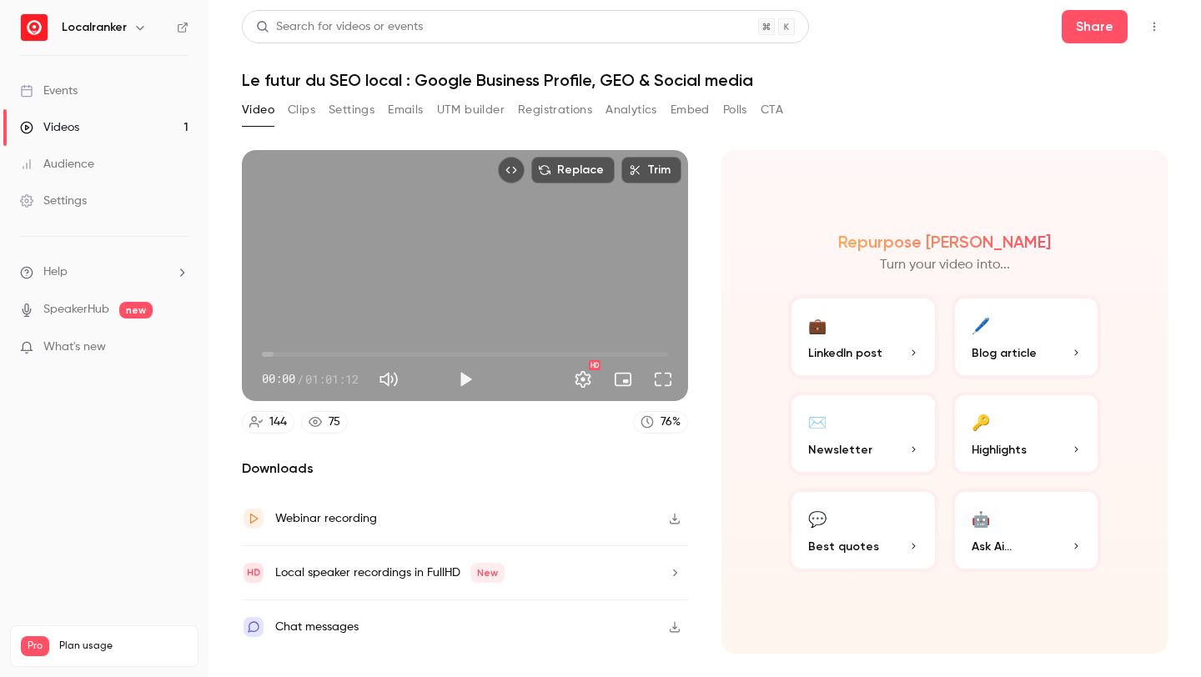
click at [541, 112] on button "Registrations" at bounding box center [555, 110] width 74 height 27
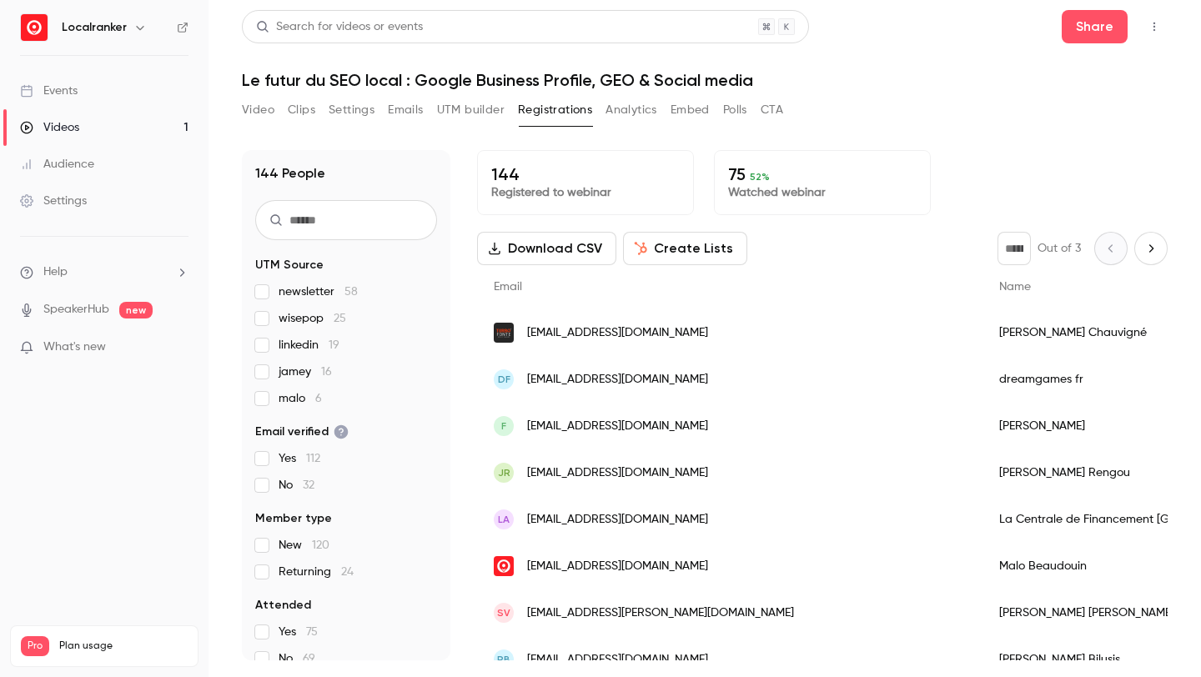
click at [348, 109] on button "Settings" at bounding box center [352, 110] width 46 height 27
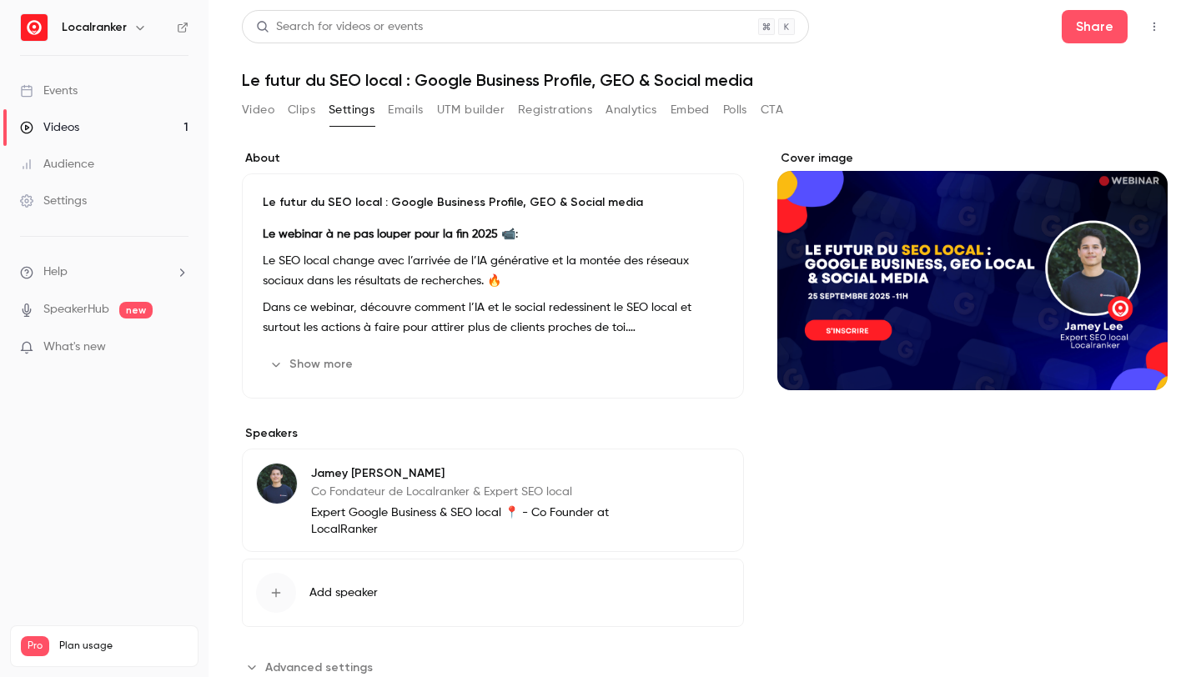
click at [395, 264] on p "Le SEO local change avec l’arrivée de l’IA générative et la montée des réseaux …" at bounding box center [493, 271] width 461 height 40
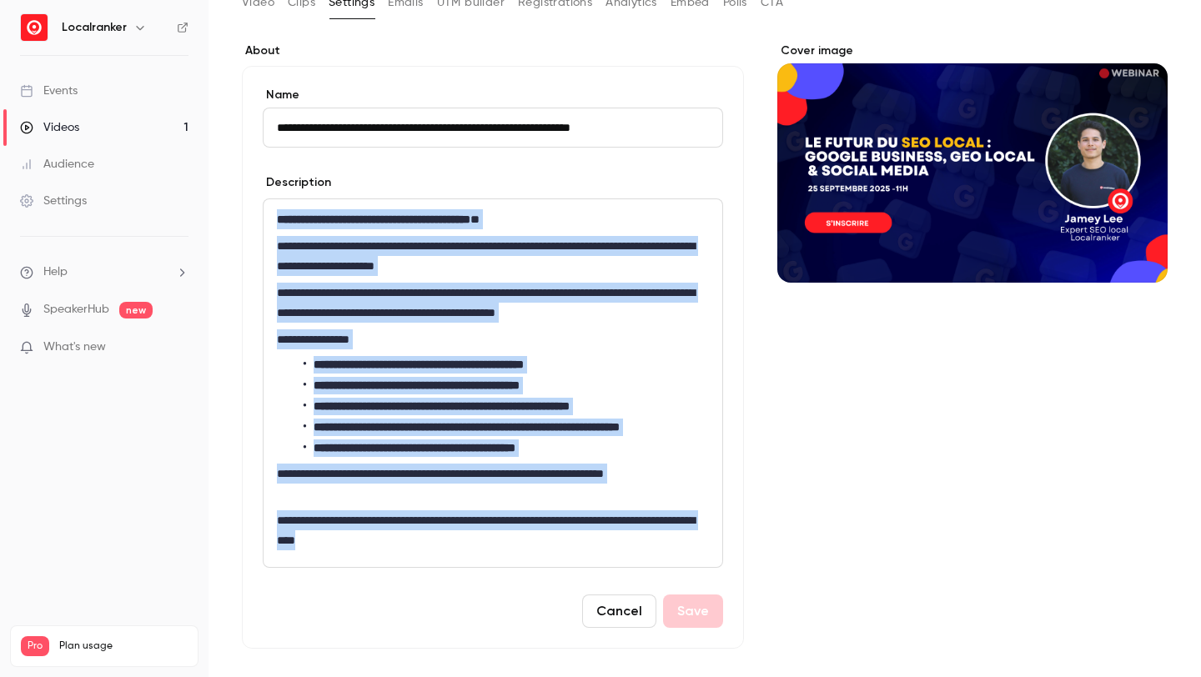
scroll to position [419, 0]
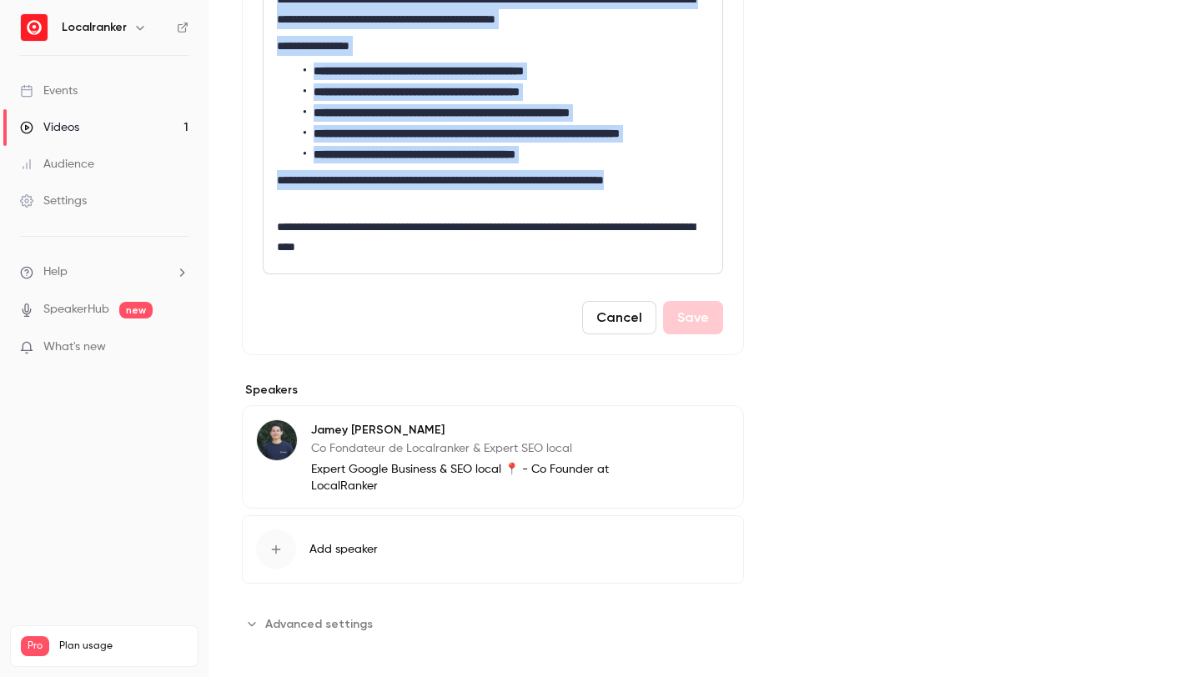
drag, startPoint x: 274, startPoint y: 324, endPoint x: 527, endPoint y: 199, distance: 282.5
click at [527, 199] on div "**********" at bounding box center [493, 90] width 459 height 368
copy div "**********"
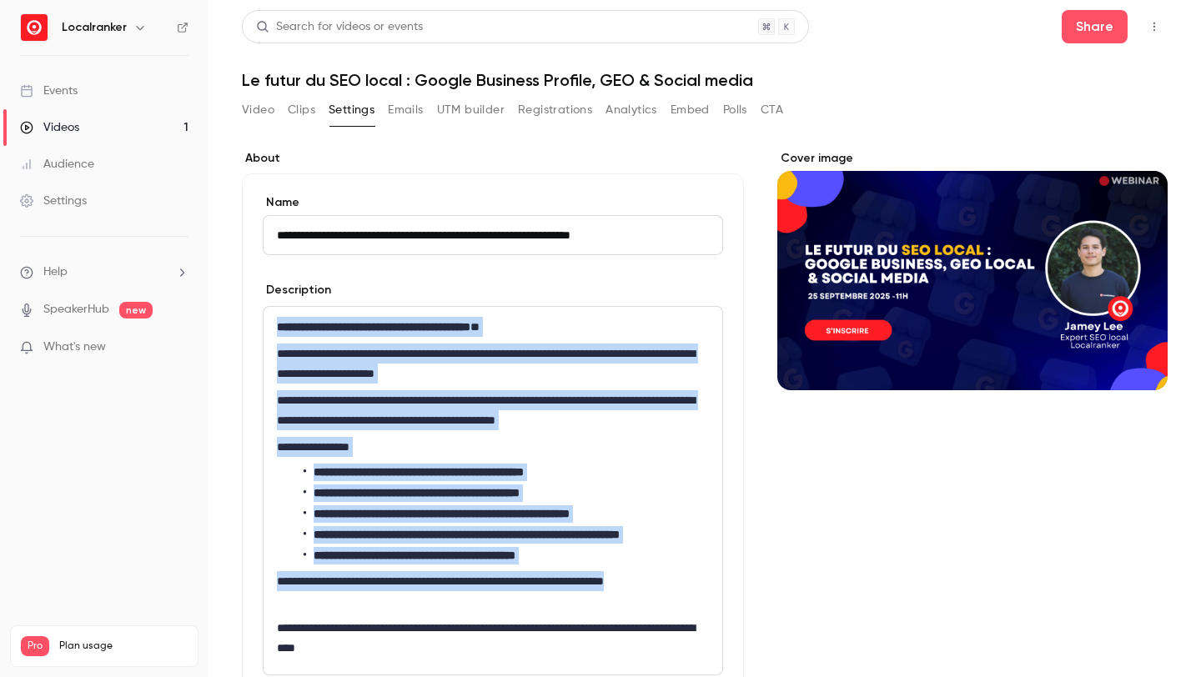
click at [272, 112] on button "Video" at bounding box center [258, 110] width 33 height 27
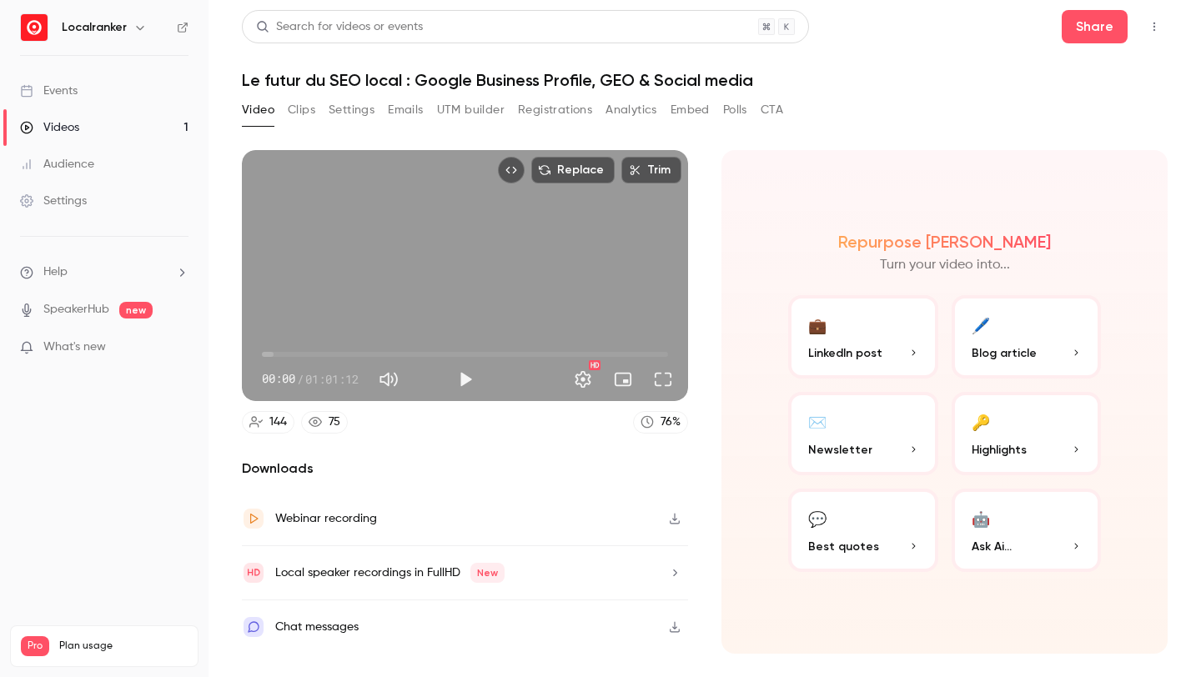
click at [558, 525] on div "Webinar recording" at bounding box center [465, 519] width 446 height 54
click at [640, 569] on div "Local speaker recordings in FullHD New" at bounding box center [465, 573] width 446 height 54
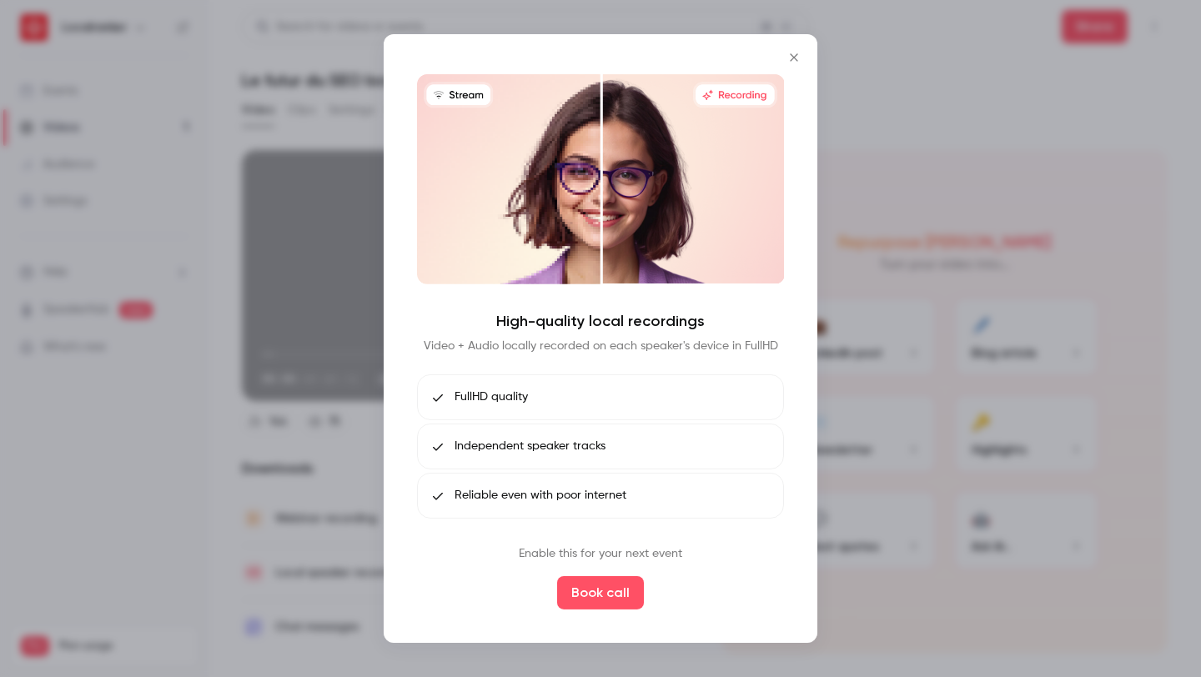
click at [332, 152] on div at bounding box center [600, 338] width 1201 height 677
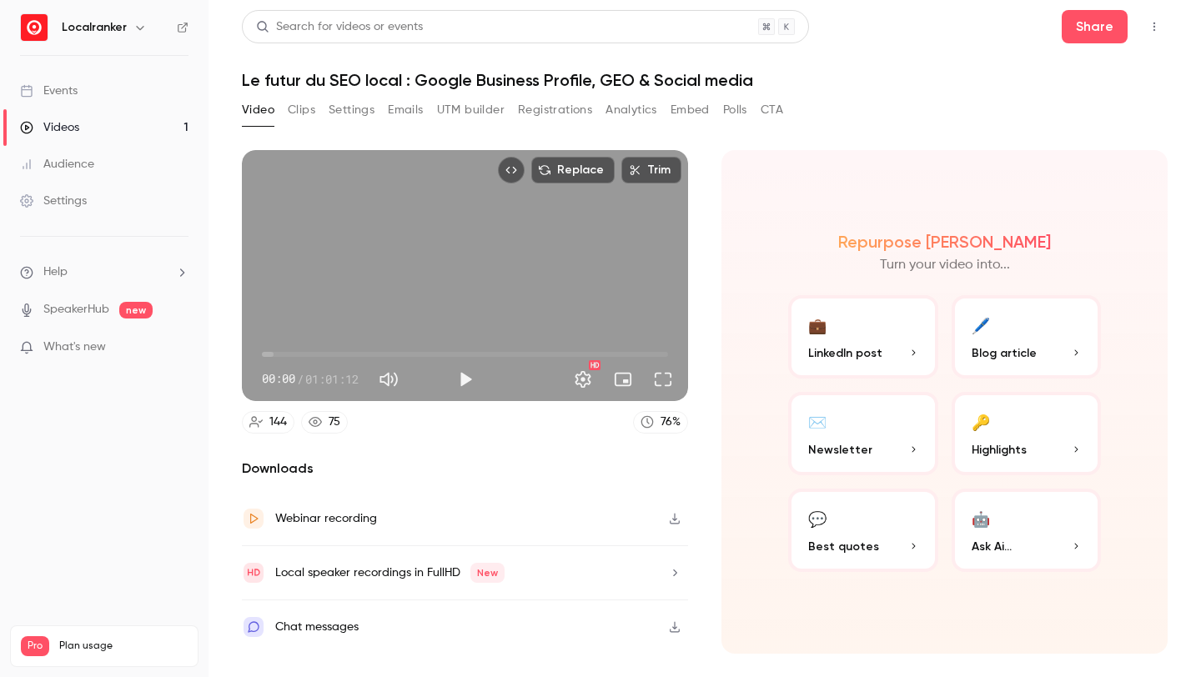
click at [632, 110] on button "Analytics" at bounding box center [632, 110] width 52 height 27
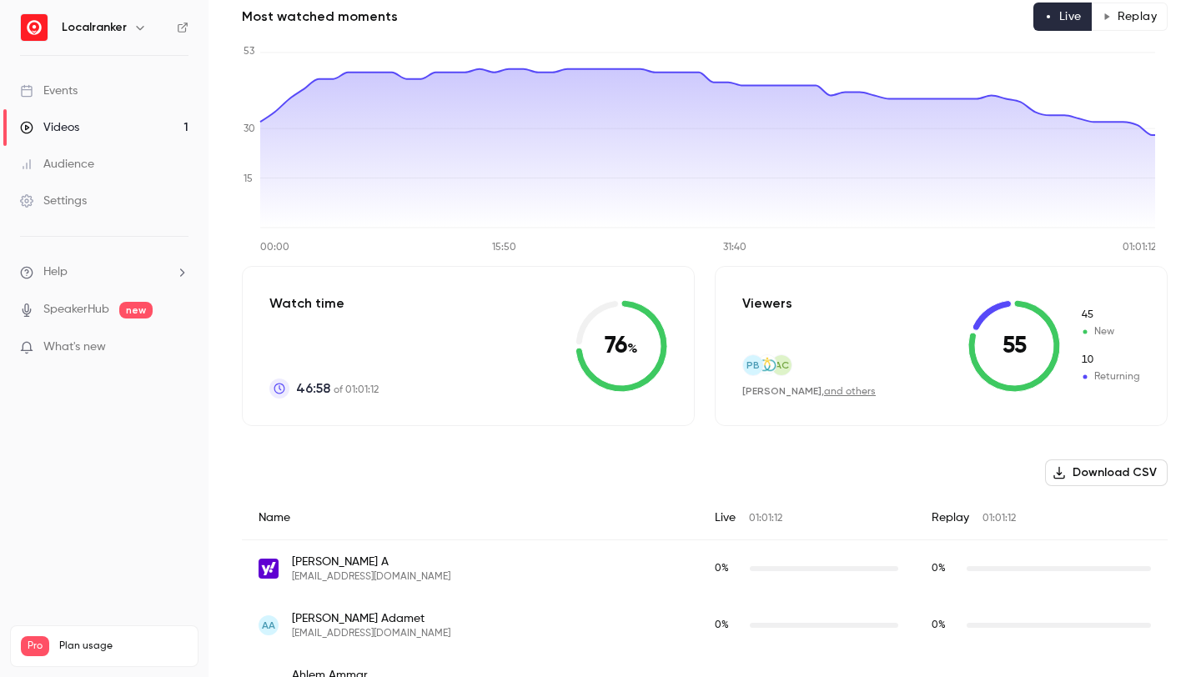
scroll to position [149, 0]
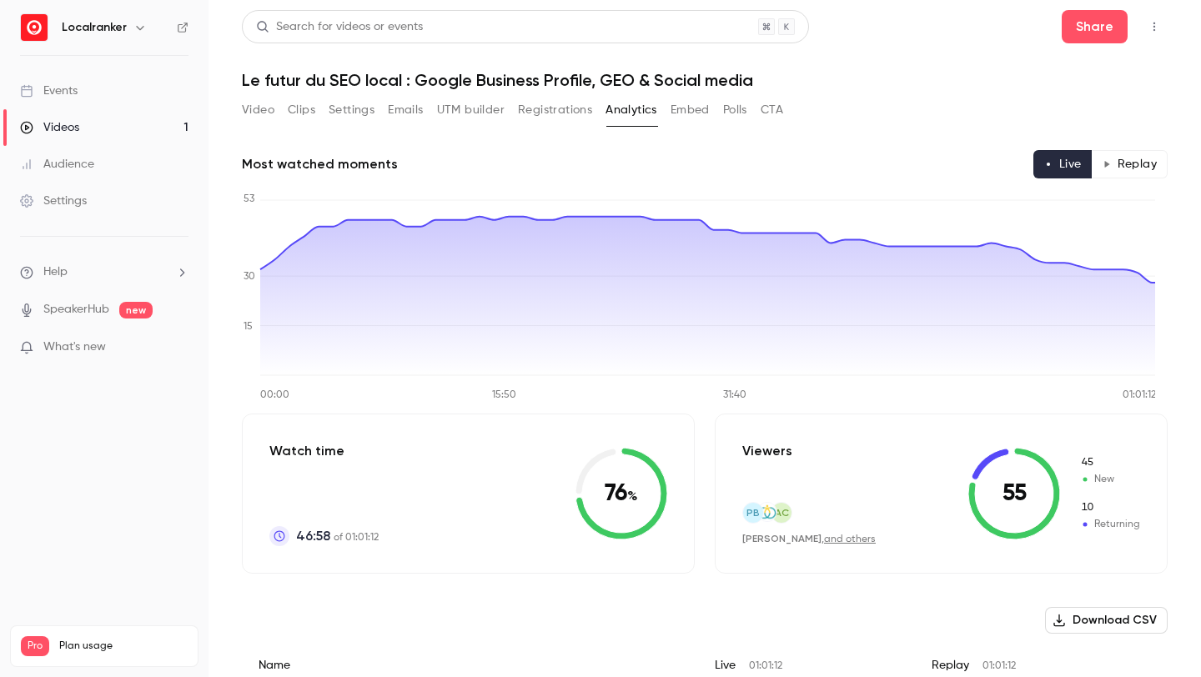
click at [139, 95] on link "Events" at bounding box center [104, 91] width 209 height 37
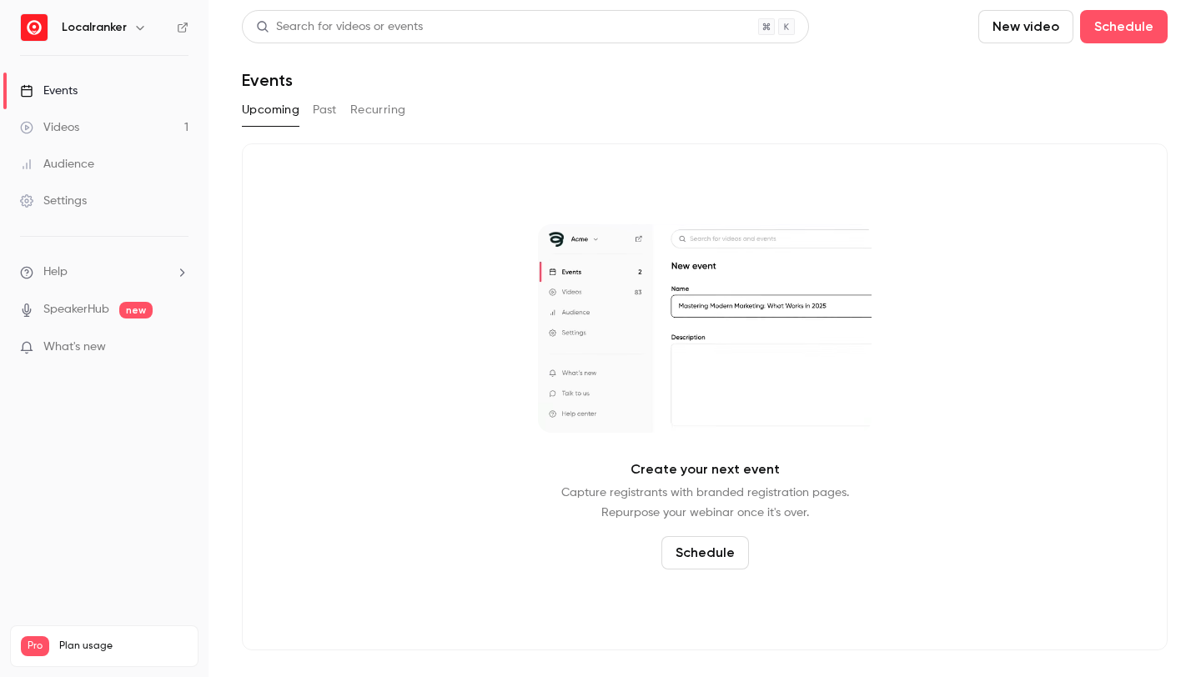
click at [140, 118] on link "Videos 1" at bounding box center [104, 127] width 209 height 37
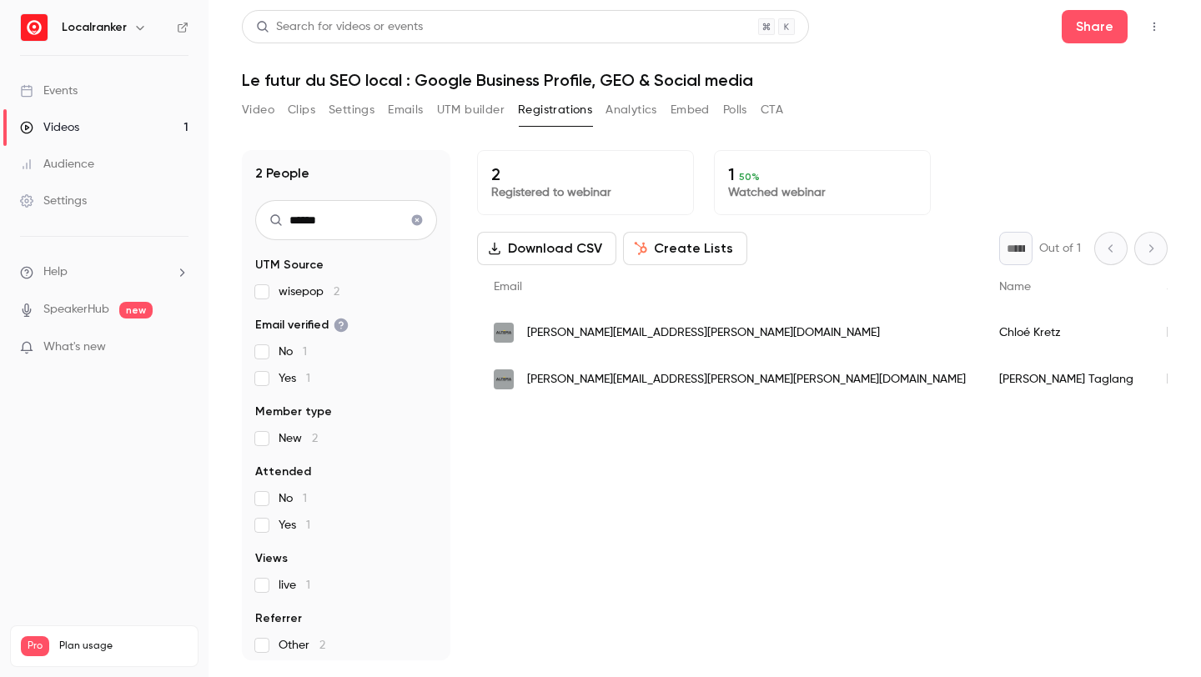
type input "******"
click at [644, 106] on button "Analytics" at bounding box center [632, 110] width 52 height 27
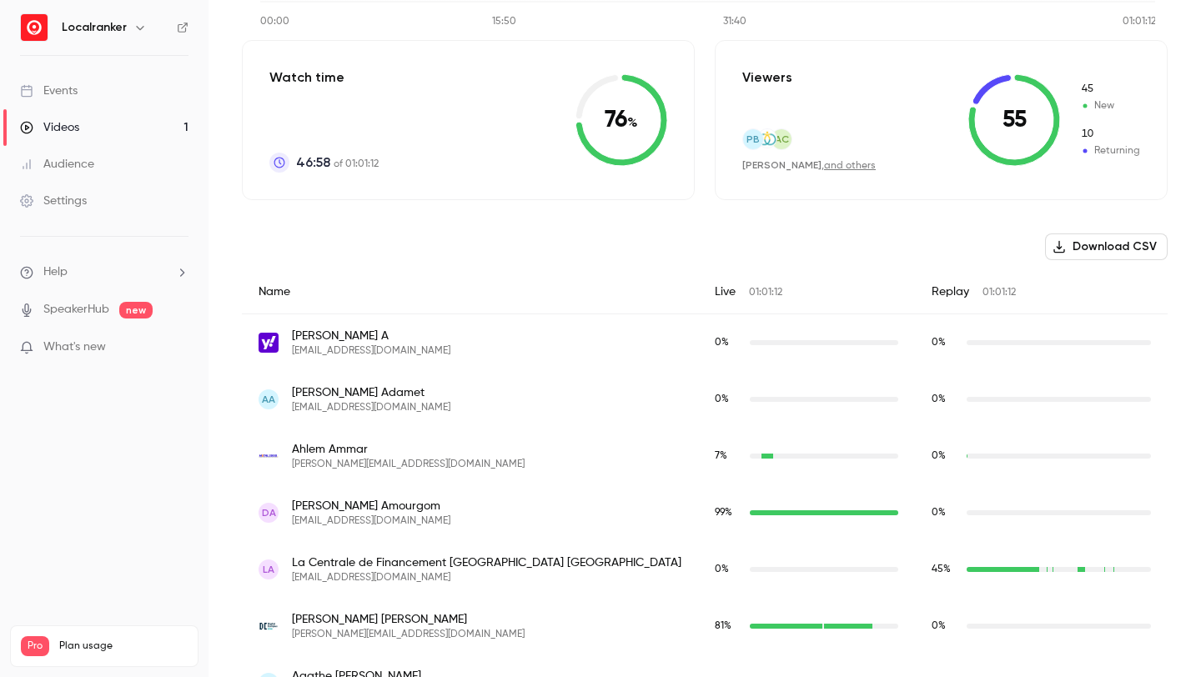
scroll to position [309, 0]
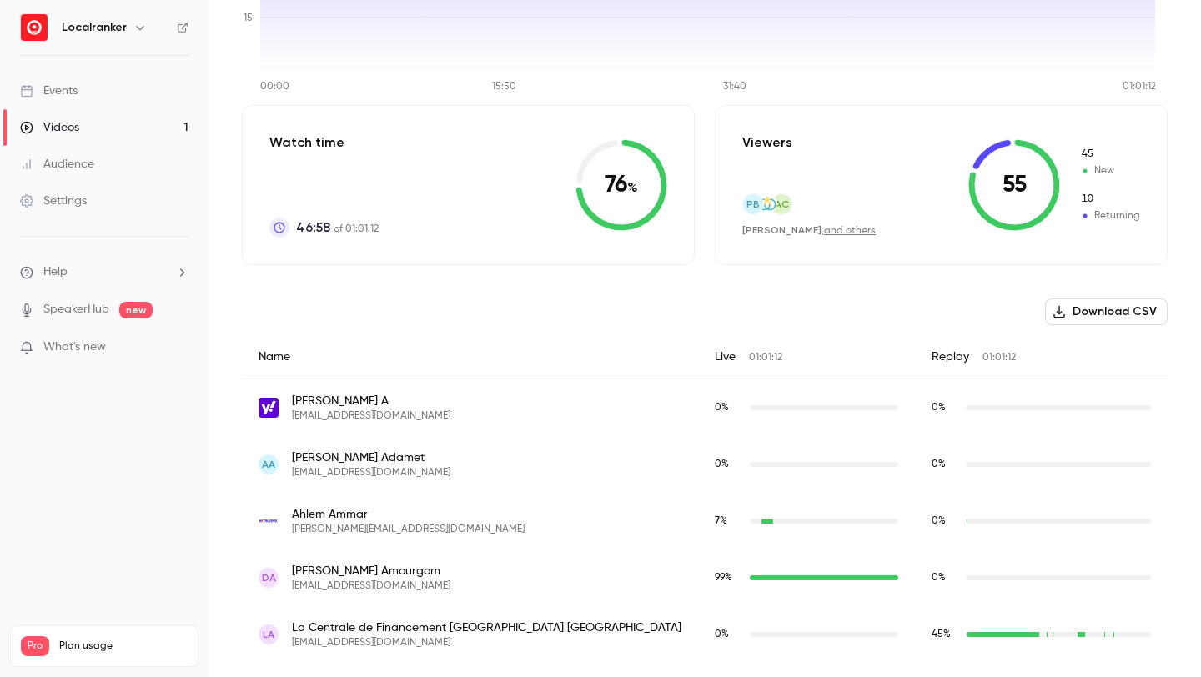
click at [829, 231] on link "and others" at bounding box center [850, 231] width 52 height 10
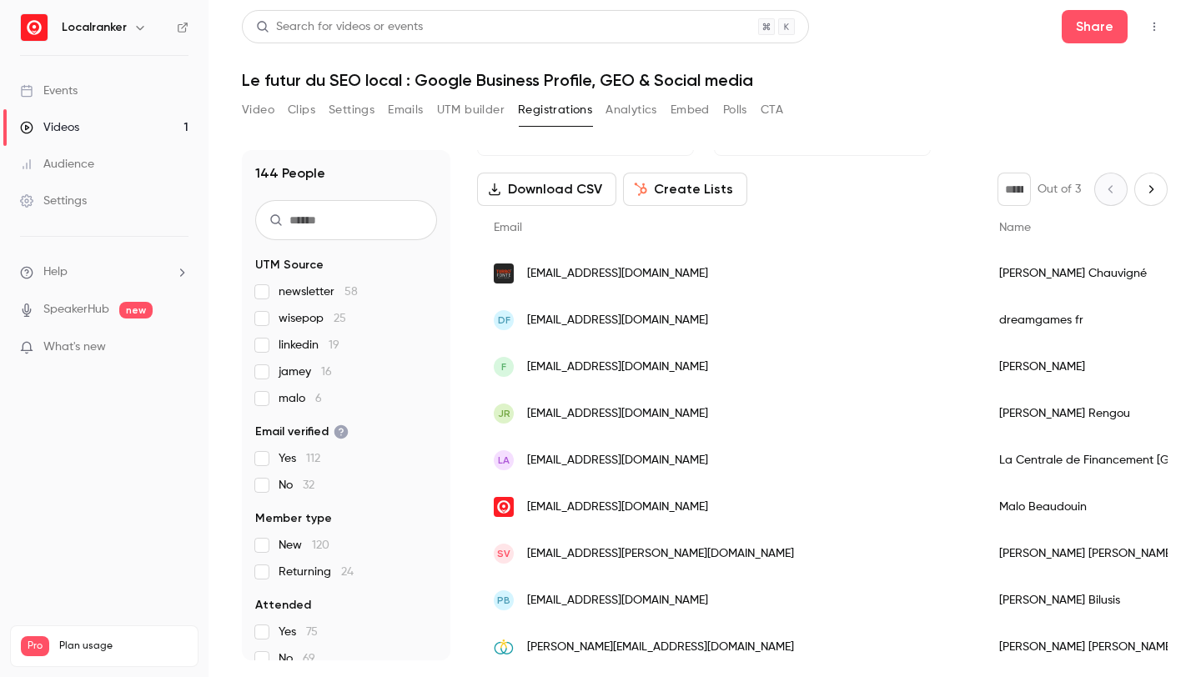
click at [624, 113] on button "Analytics" at bounding box center [632, 110] width 52 height 27
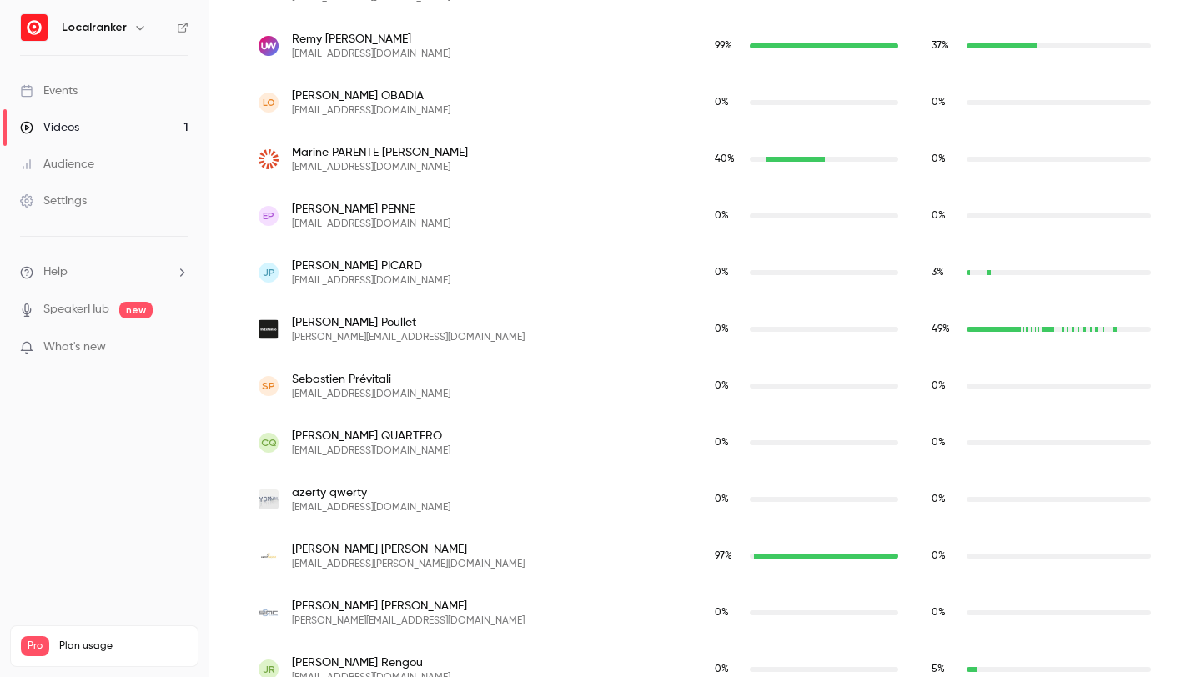
scroll to position [6926, 0]
